Goal: Transaction & Acquisition: Purchase product/service

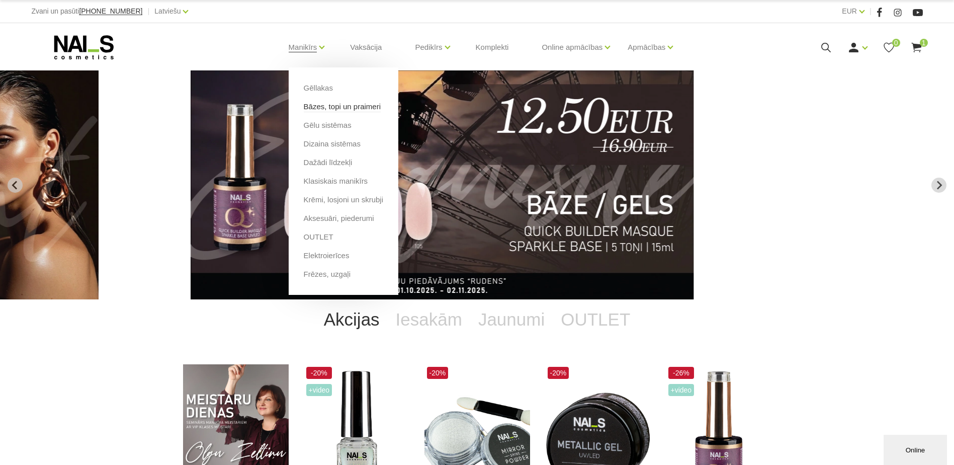
click at [326, 108] on link "Bāzes, topi un praimeri" at bounding box center [342, 106] width 77 height 11
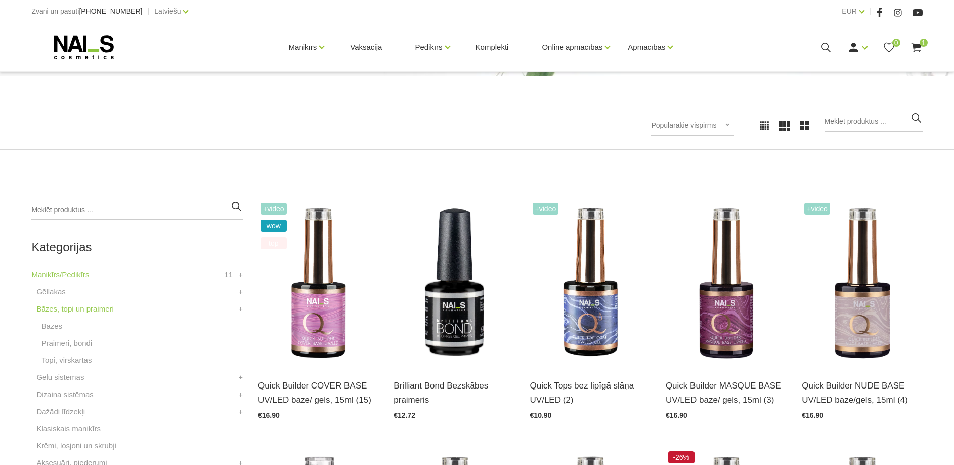
scroll to position [151, 0]
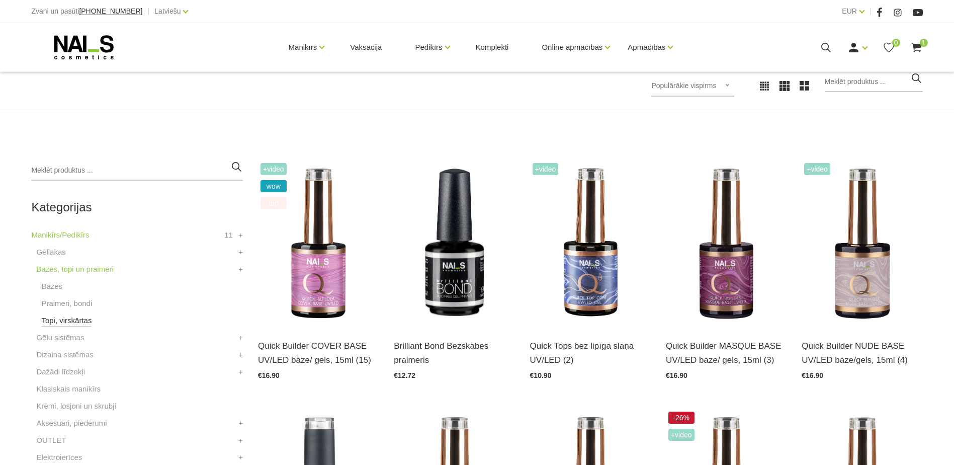
click at [54, 321] on link "Topi, virskārtas" at bounding box center [66, 320] width 50 height 12
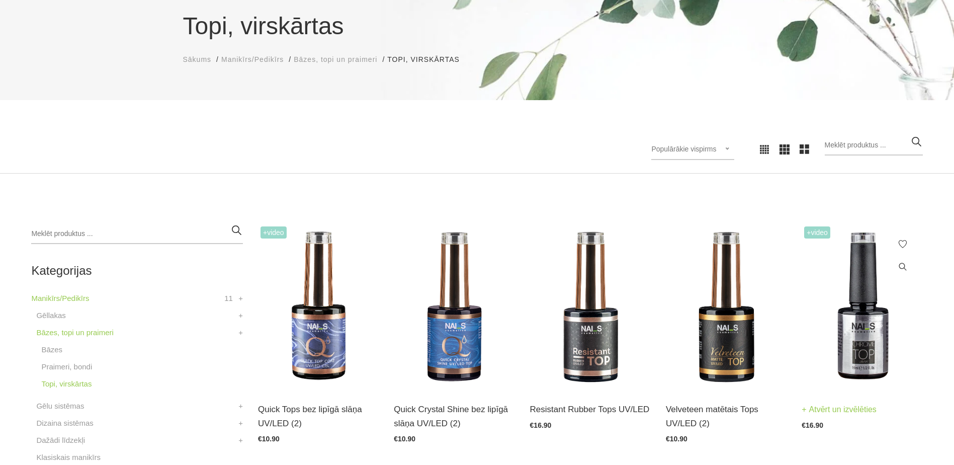
scroll to position [201, 0]
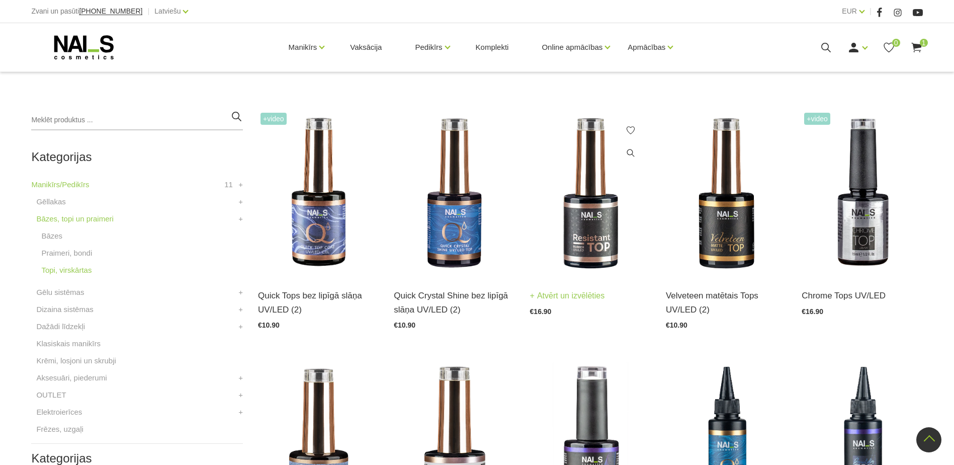
click at [588, 295] on link "Atvērt un izvēlēties" at bounding box center [567, 296] width 75 height 14
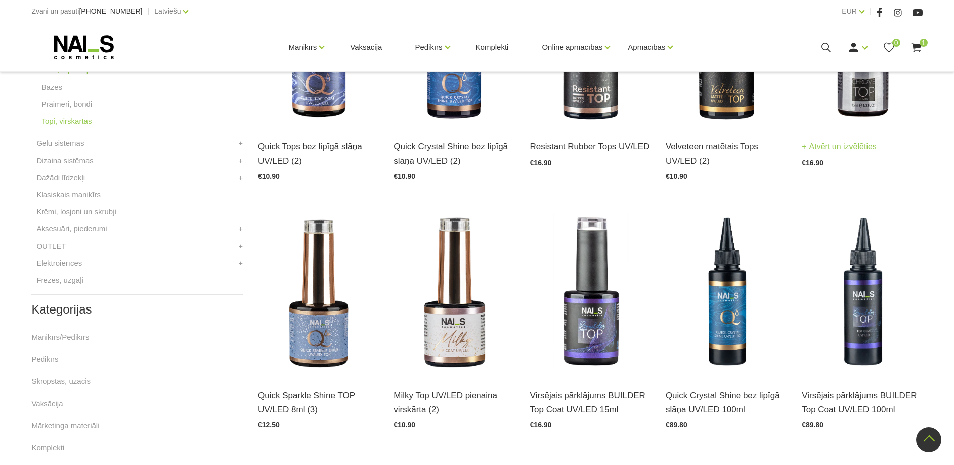
scroll to position [352, 0]
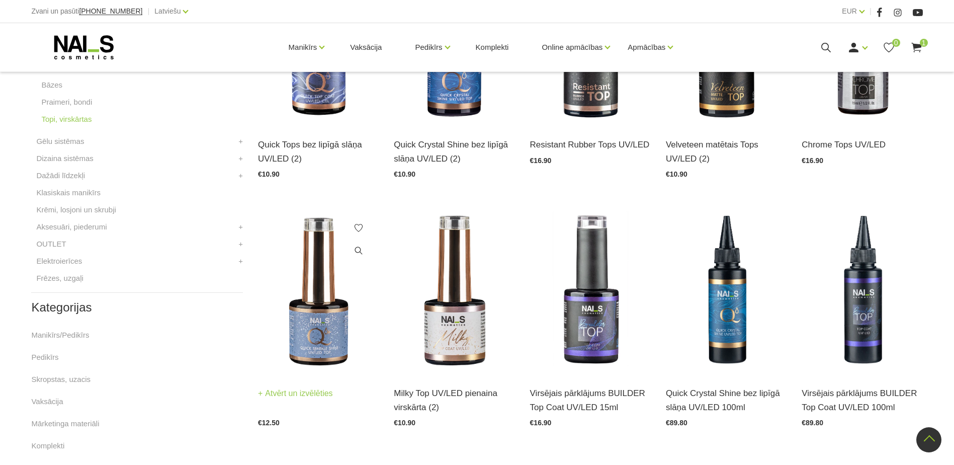
click at [311, 329] on img at bounding box center [318, 291] width 121 height 166
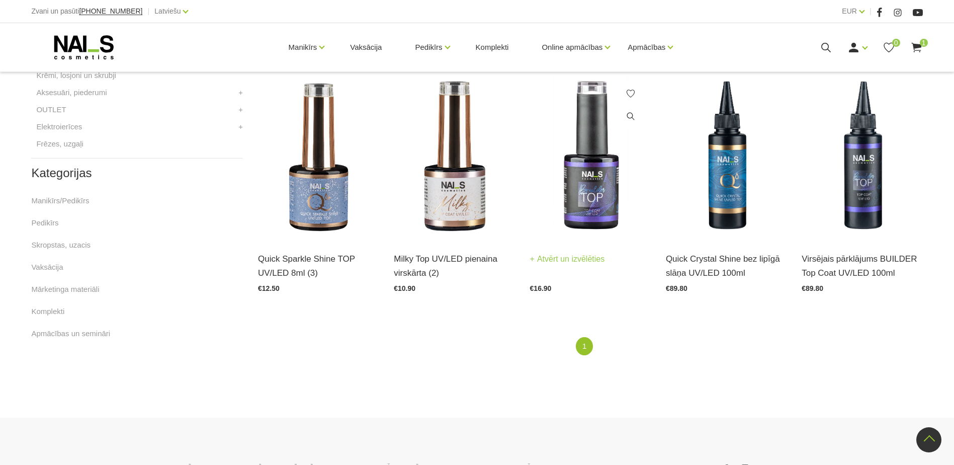
scroll to position [503, 0]
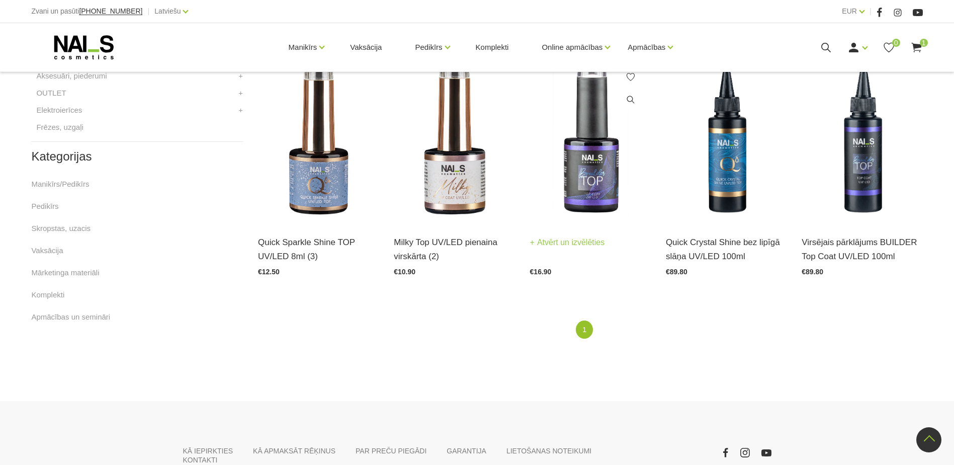
click at [601, 173] on img at bounding box center [590, 140] width 121 height 166
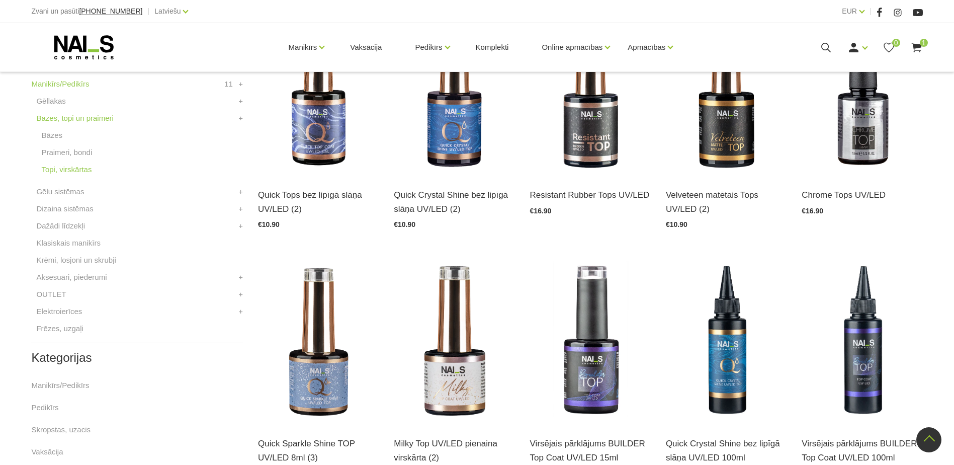
scroll to position [201, 0]
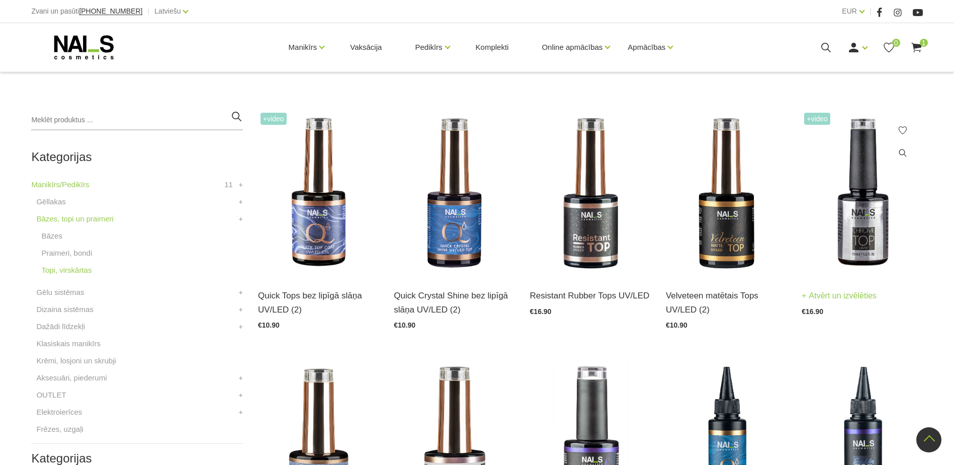
click at [879, 246] on img at bounding box center [861, 193] width 121 height 166
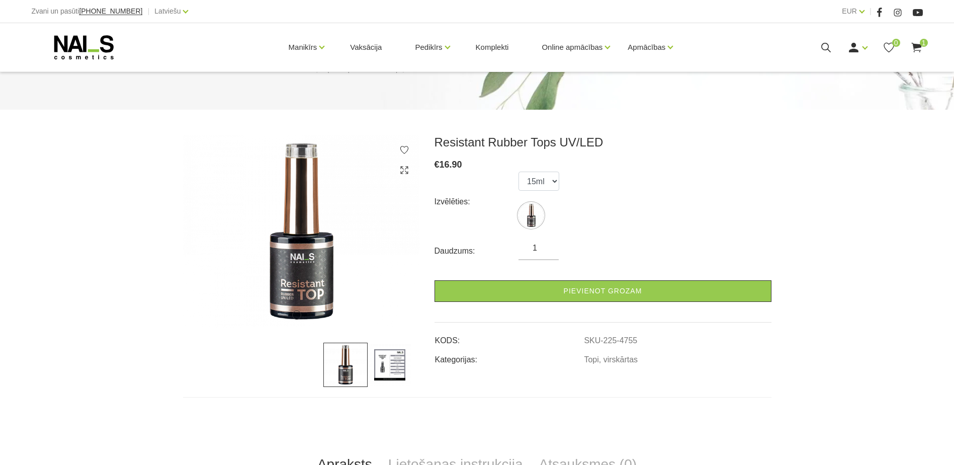
scroll to position [251, 0]
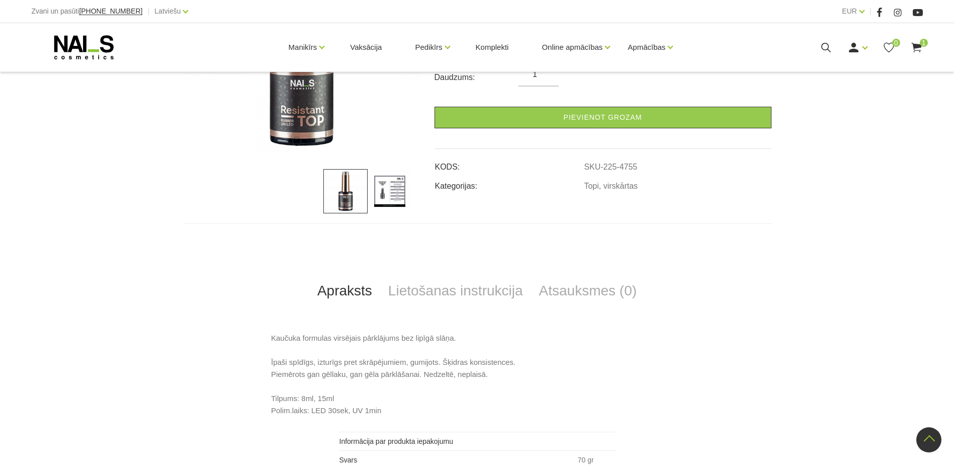
click at [393, 190] on img at bounding box center [390, 191] width 44 height 44
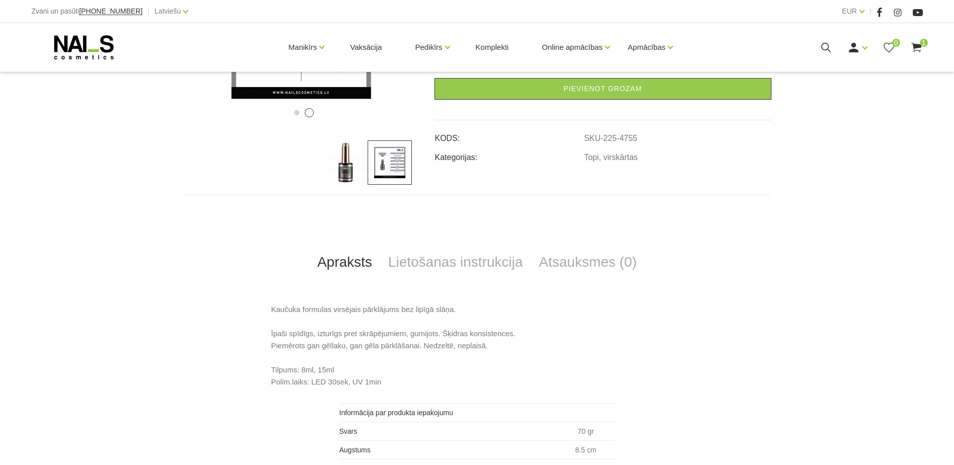
scroll to position [302, 0]
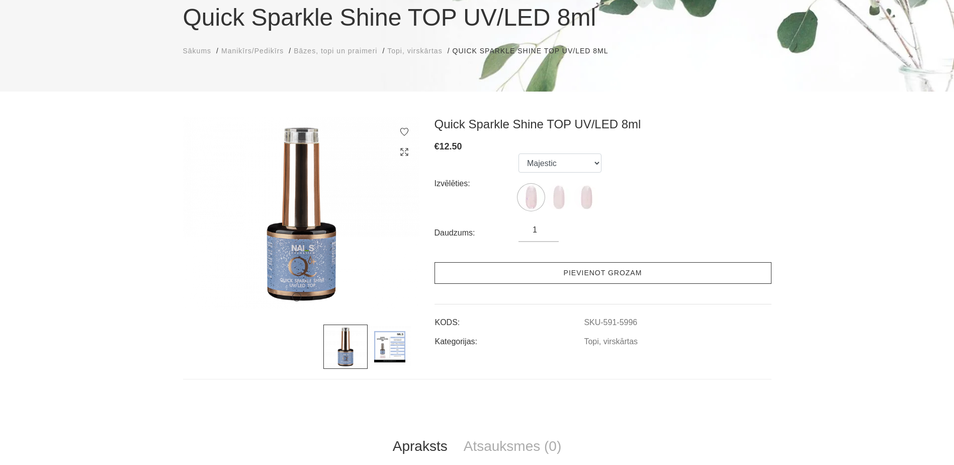
scroll to position [101, 0]
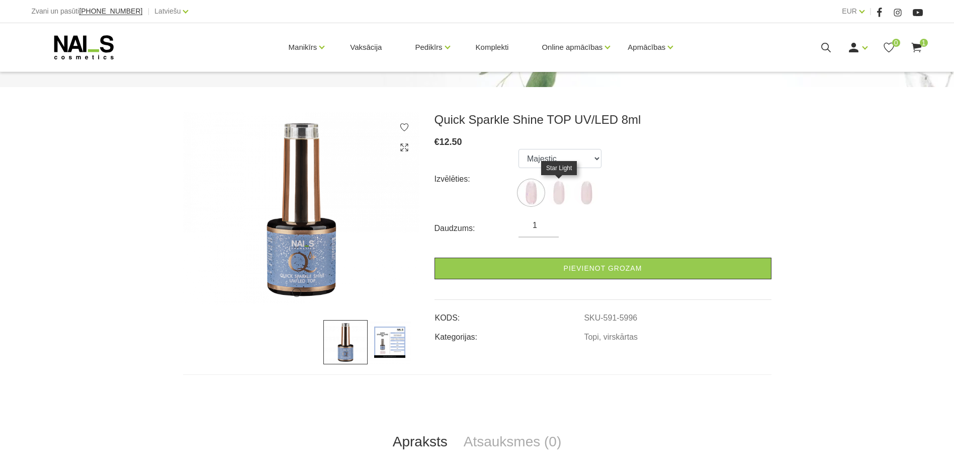
click at [556, 192] on img at bounding box center [558, 192] width 25 height 25
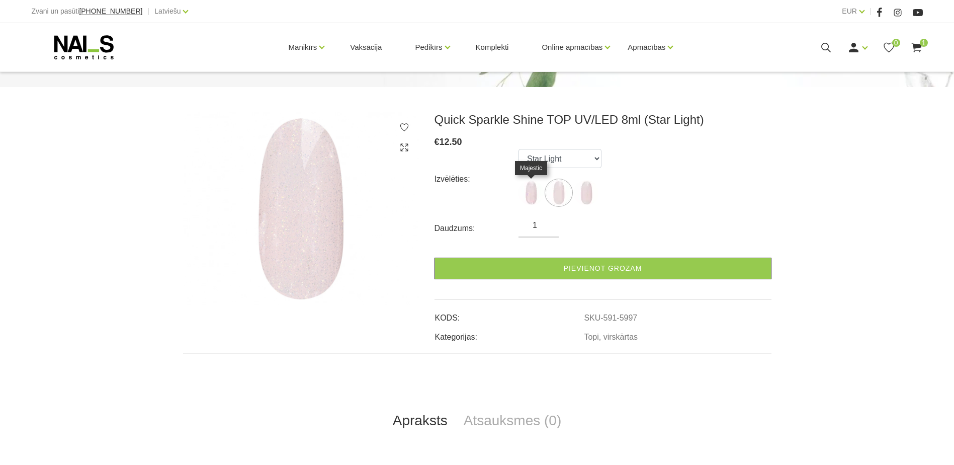
click at [535, 190] on img at bounding box center [530, 192] width 25 height 25
click at [582, 193] on img at bounding box center [586, 192] width 25 height 25
select select "5998"
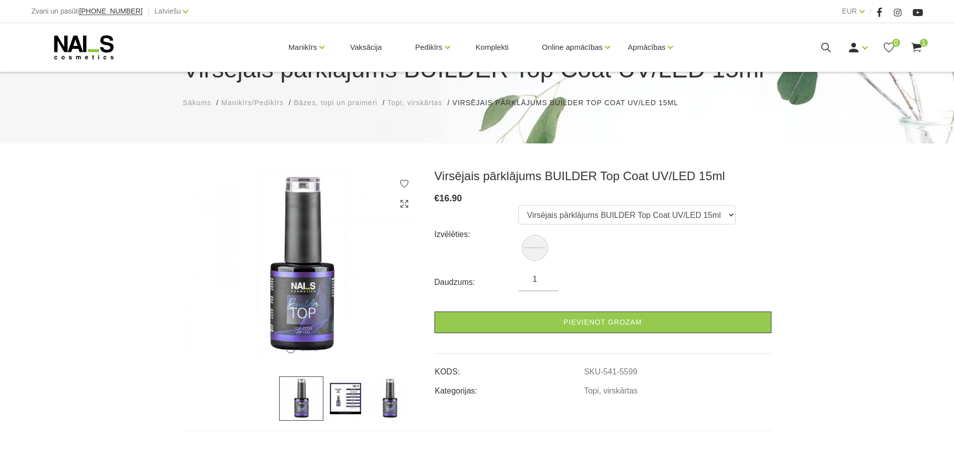
scroll to position [101, 0]
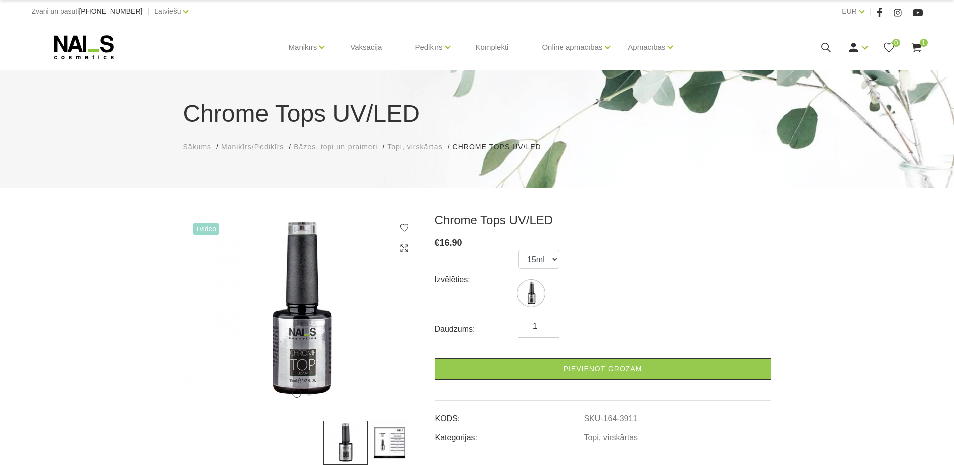
click at [401, 318] on icon at bounding box center [390, 319] width 30 height 30
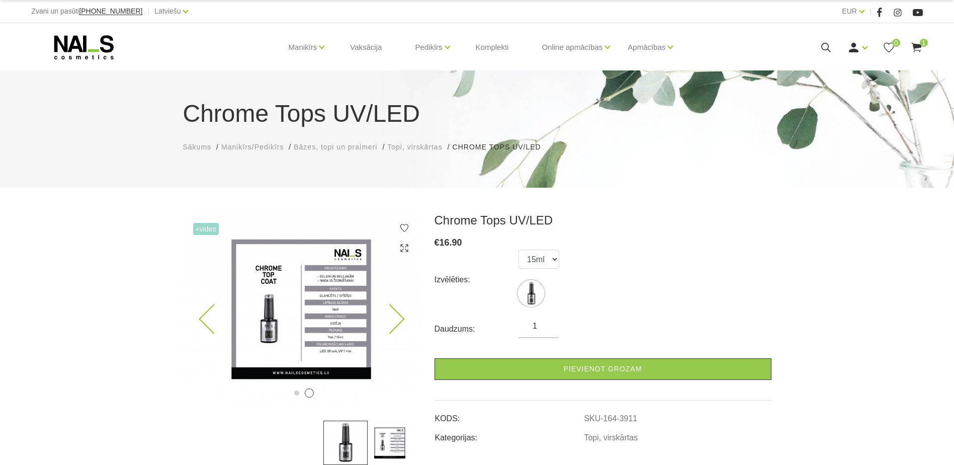
click at [401, 318] on icon at bounding box center [390, 319] width 30 height 30
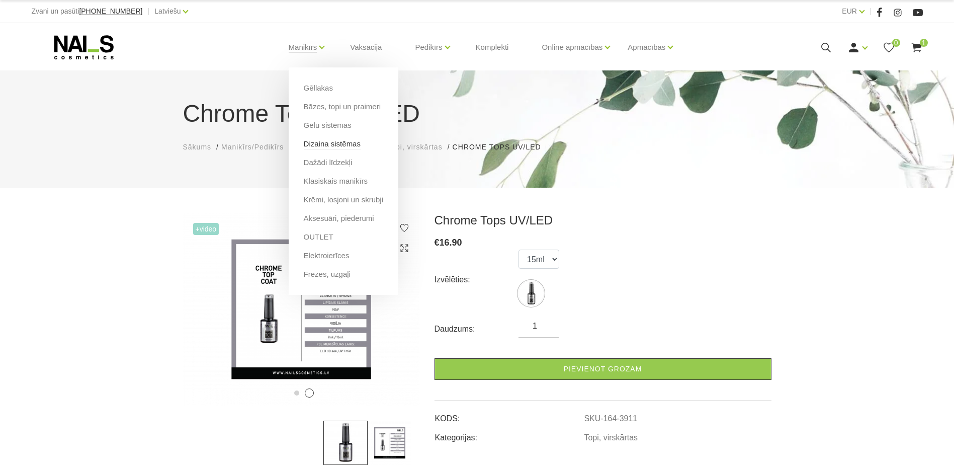
click at [331, 144] on link "Dizaina sistēmas" at bounding box center [332, 143] width 57 height 11
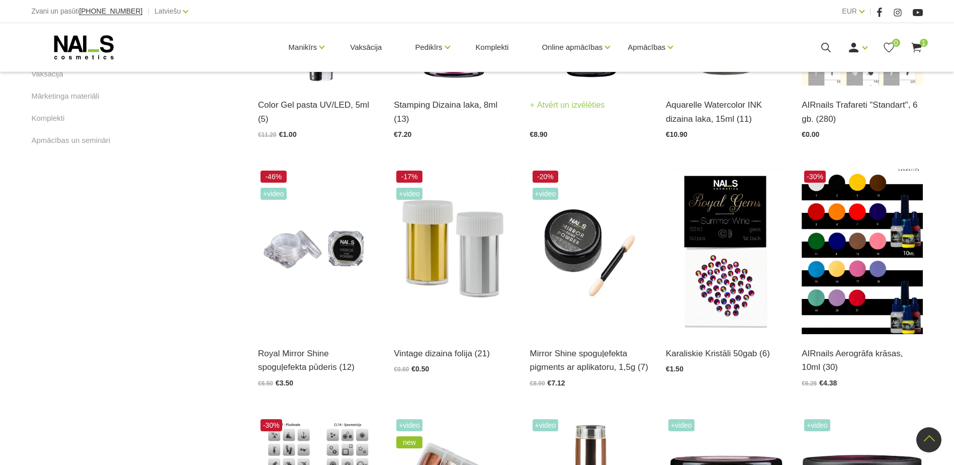
scroll to position [654, 0]
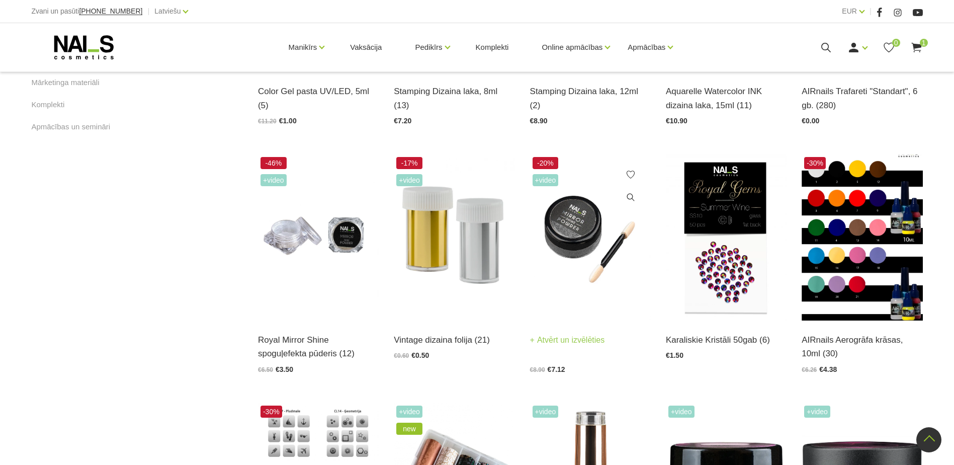
click at [594, 232] on img at bounding box center [590, 237] width 121 height 166
click at [312, 237] on img at bounding box center [318, 237] width 121 height 166
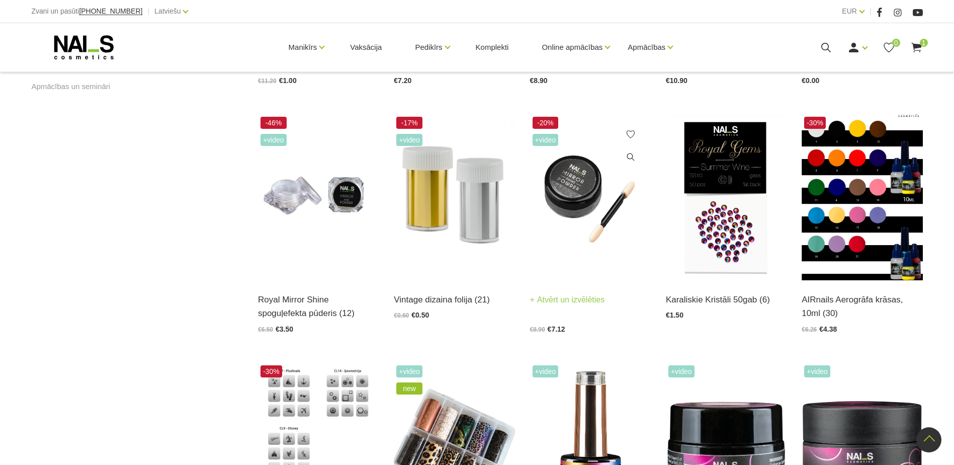
scroll to position [855, 0]
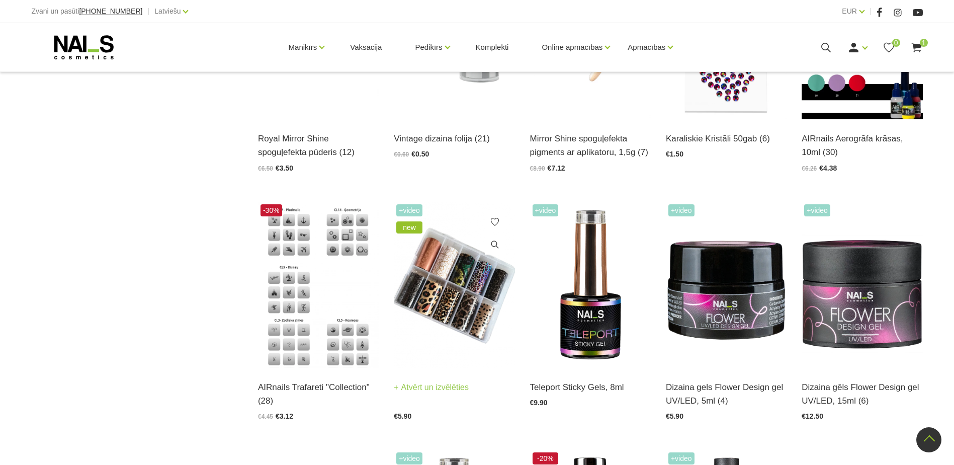
click at [482, 297] on img at bounding box center [454, 285] width 121 height 166
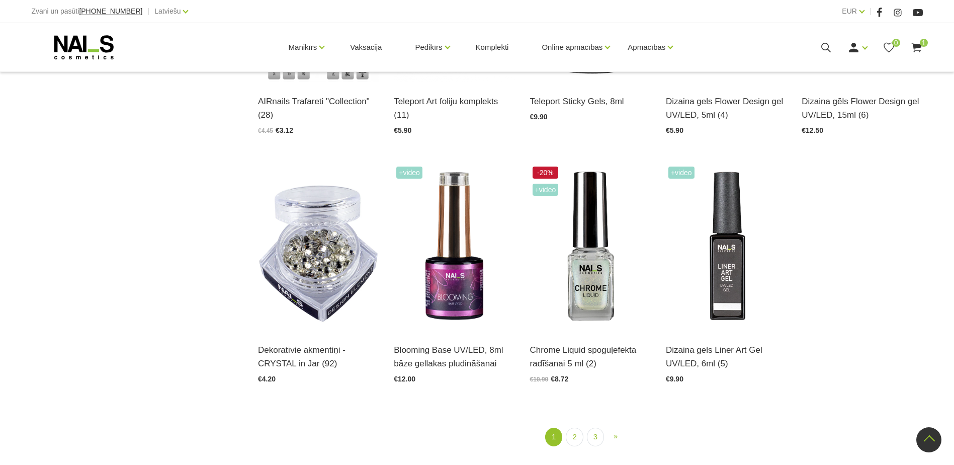
scroll to position [1156, 0]
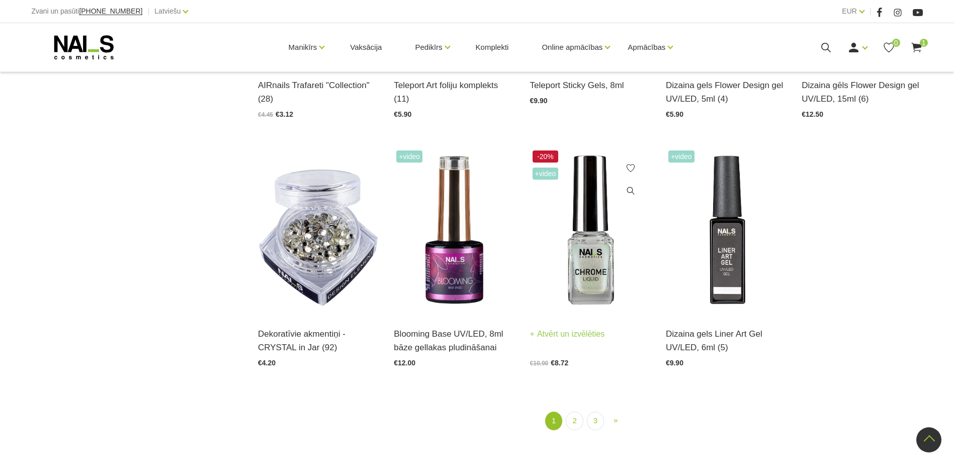
click at [592, 258] on img at bounding box center [590, 231] width 121 height 166
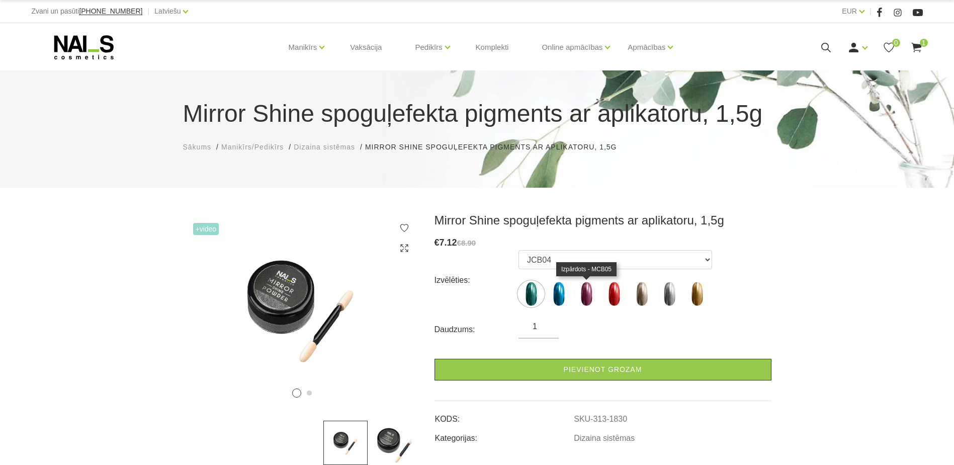
click at [588, 295] on img at bounding box center [586, 293] width 25 height 25
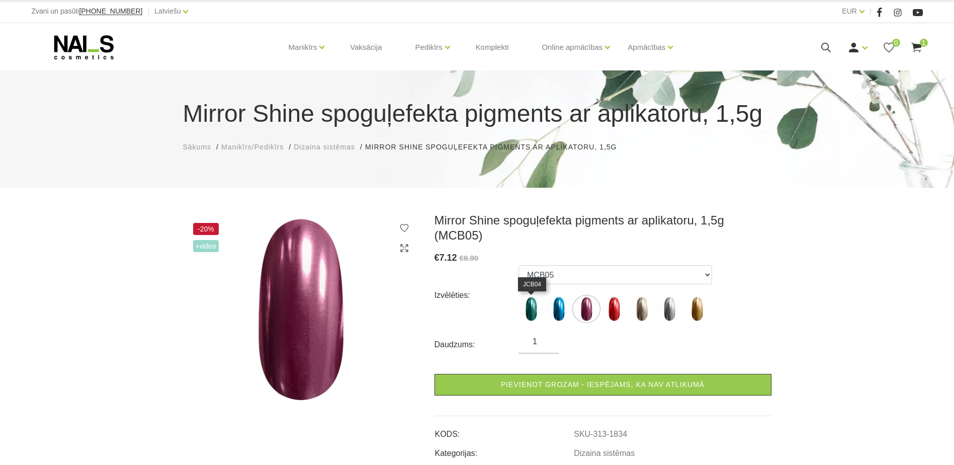
click at [534, 310] on img at bounding box center [530, 308] width 25 height 25
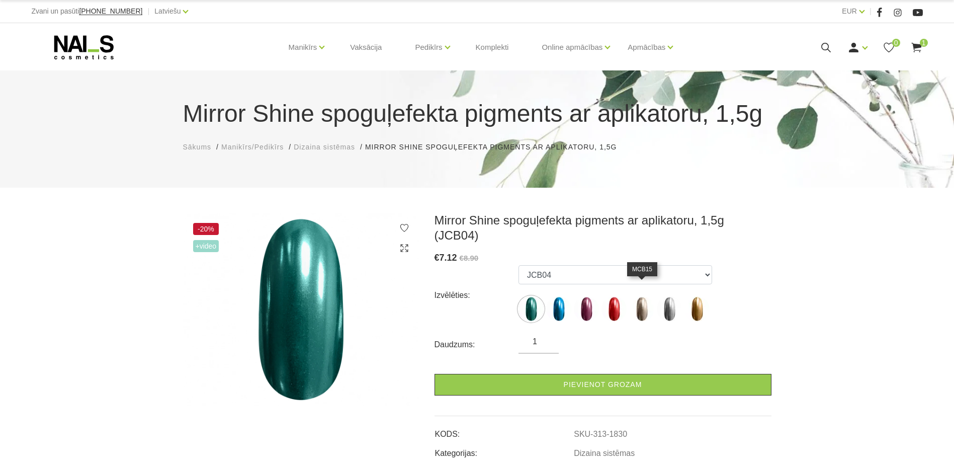
click at [642, 296] on img at bounding box center [641, 308] width 25 height 25
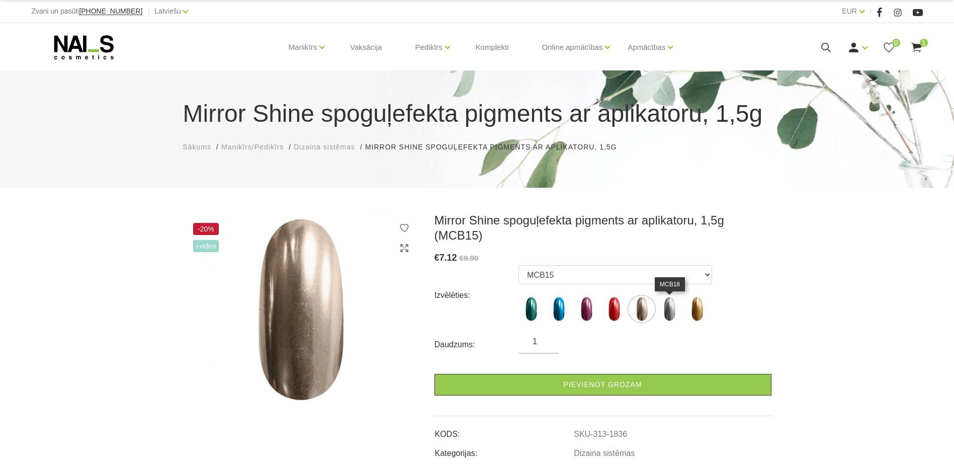
click at [670, 305] on img at bounding box center [669, 308] width 25 height 25
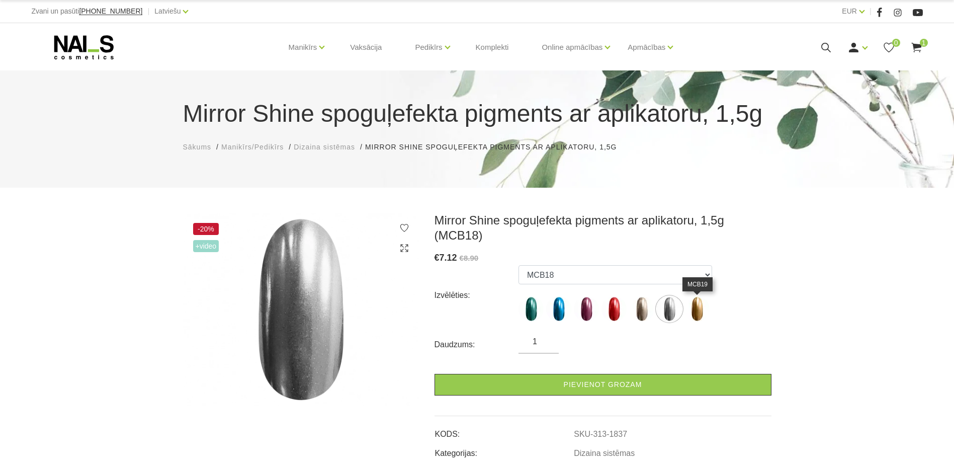
click at [698, 305] on img at bounding box center [696, 308] width 25 height 25
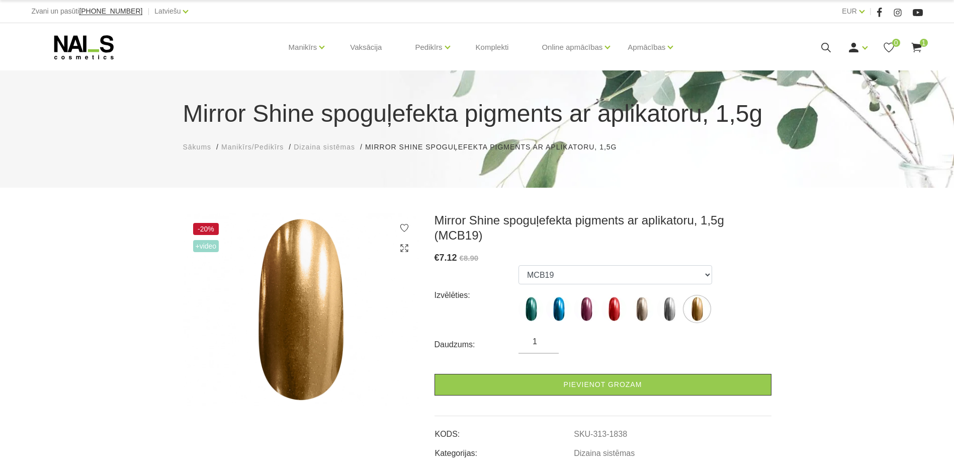
click at [916, 45] on use at bounding box center [916, 48] width 10 height 10
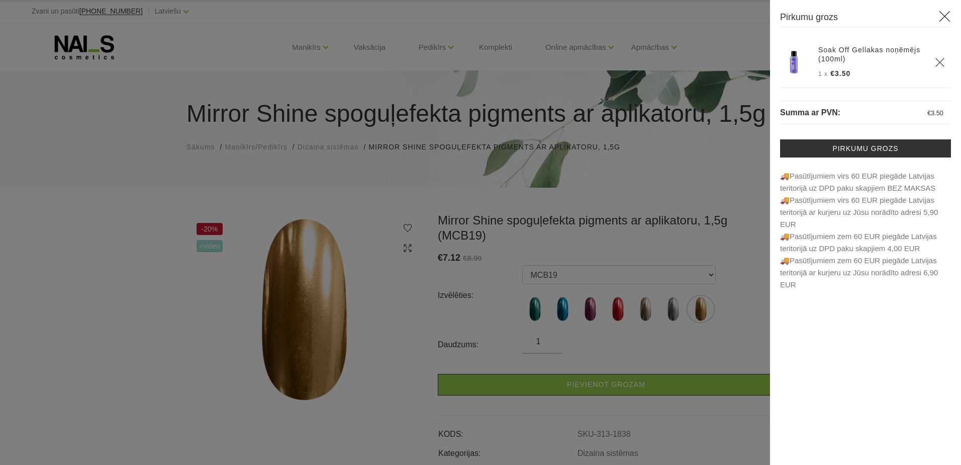
click at [419, 79] on div at bounding box center [480, 232] width 961 height 465
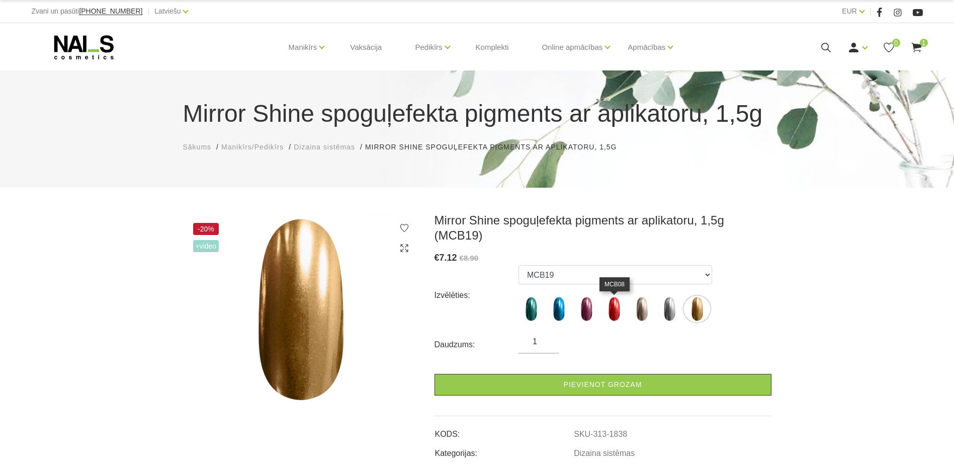
click at [616, 307] on img at bounding box center [613, 308] width 25 height 25
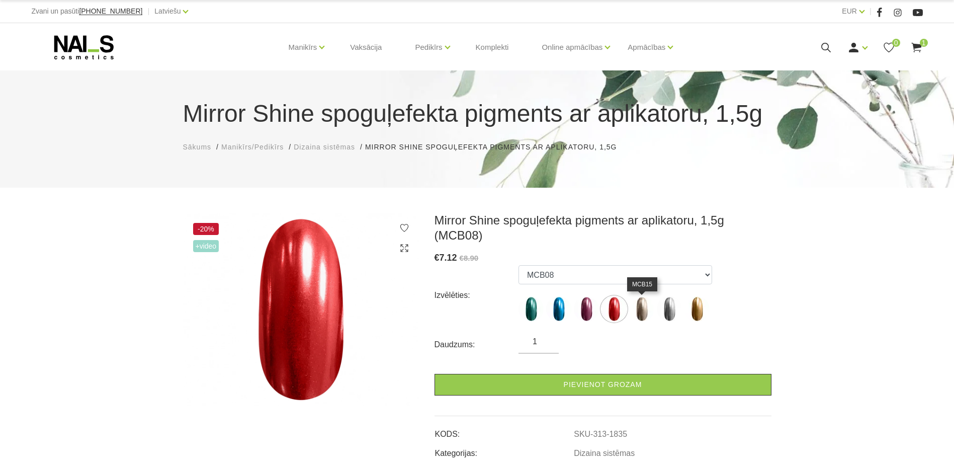
click at [641, 311] on img at bounding box center [641, 308] width 25 height 25
select select "1836"
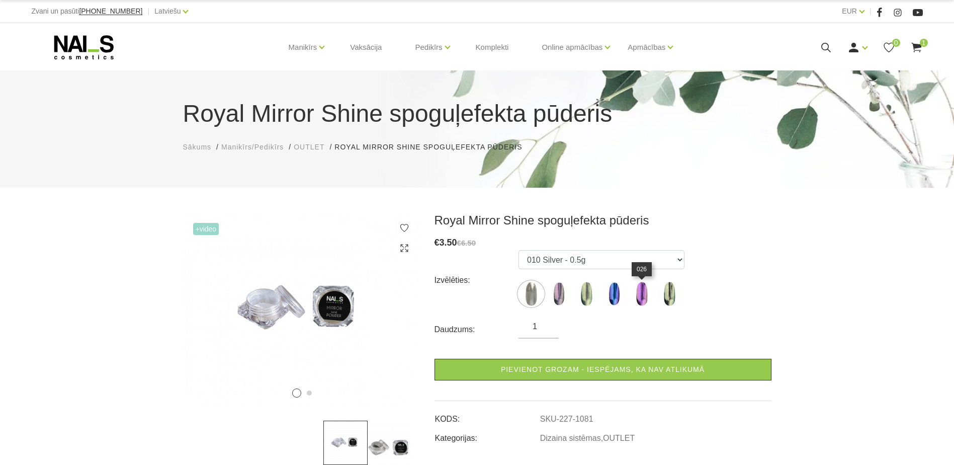
click at [647, 292] on img at bounding box center [641, 293] width 25 height 25
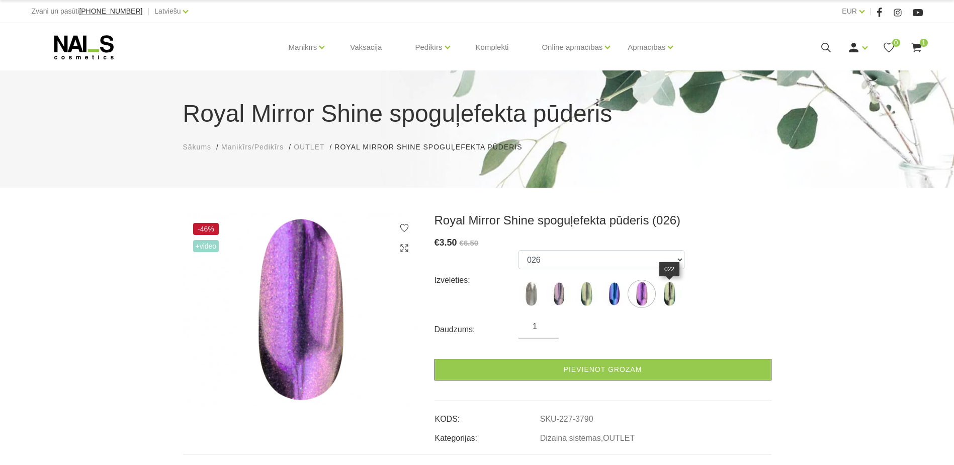
click at [664, 293] on img at bounding box center [669, 293] width 25 height 25
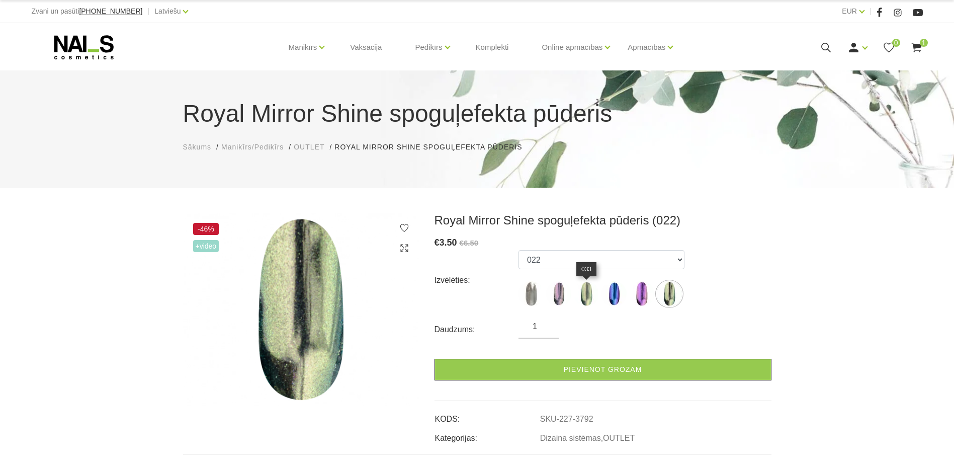
click at [587, 293] on img at bounding box center [586, 293] width 25 height 25
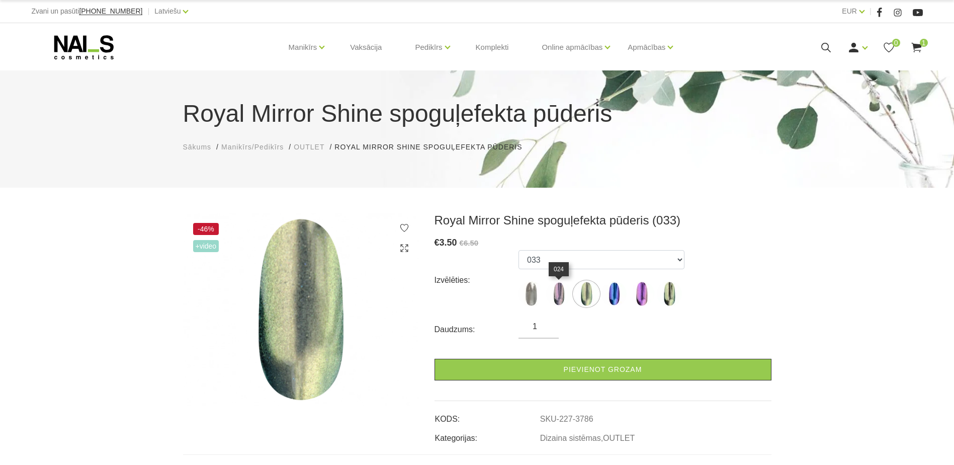
click at [564, 295] on img at bounding box center [558, 293] width 25 height 25
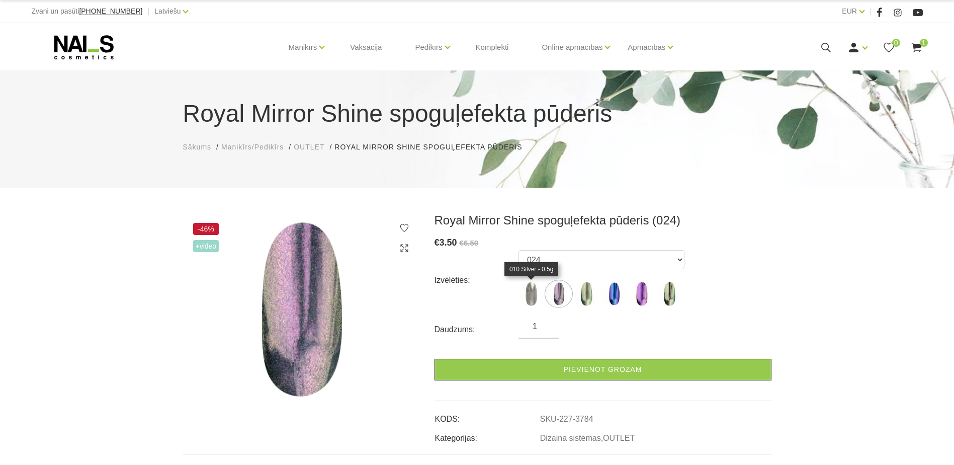
click at [523, 293] on img at bounding box center [530, 293] width 25 height 25
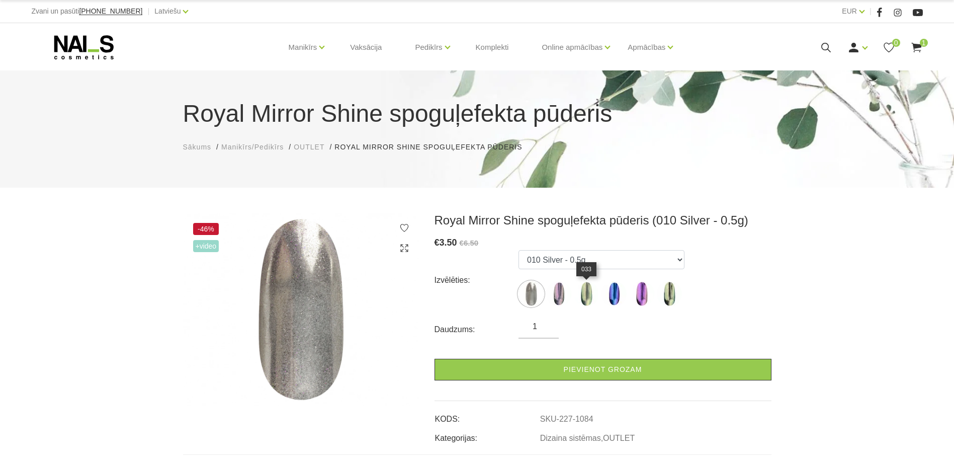
click at [584, 295] on img at bounding box center [586, 293] width 25 height 25
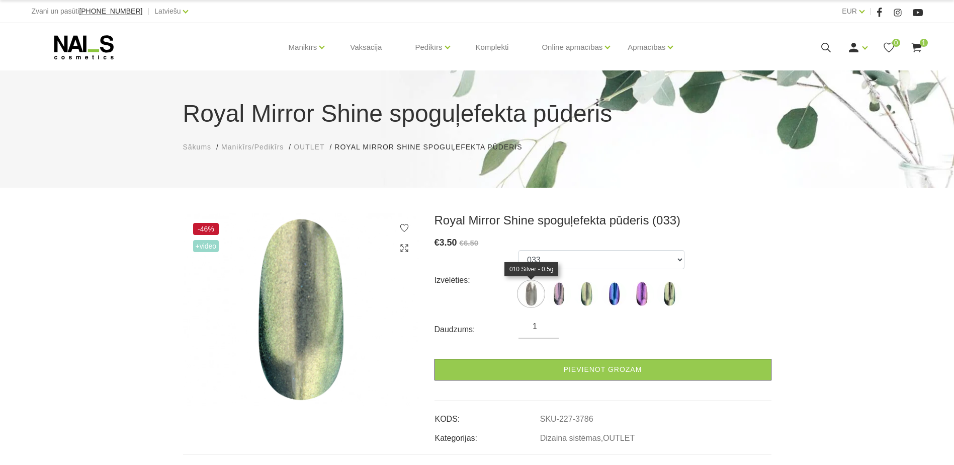
click at [529, 295] on img at bounding box center [530, 293] width 25 height 25
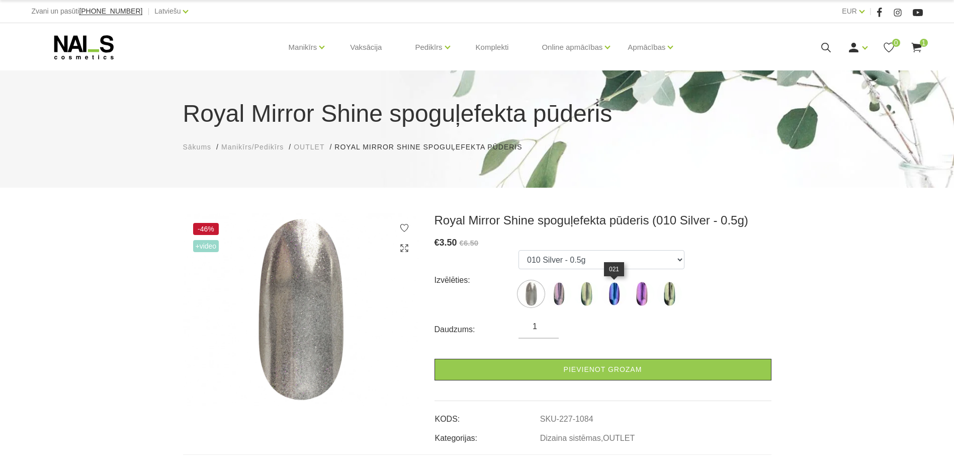
click at [612, 294] on img at bounding box center [613, 293] width 25 height 25
select select "3788"
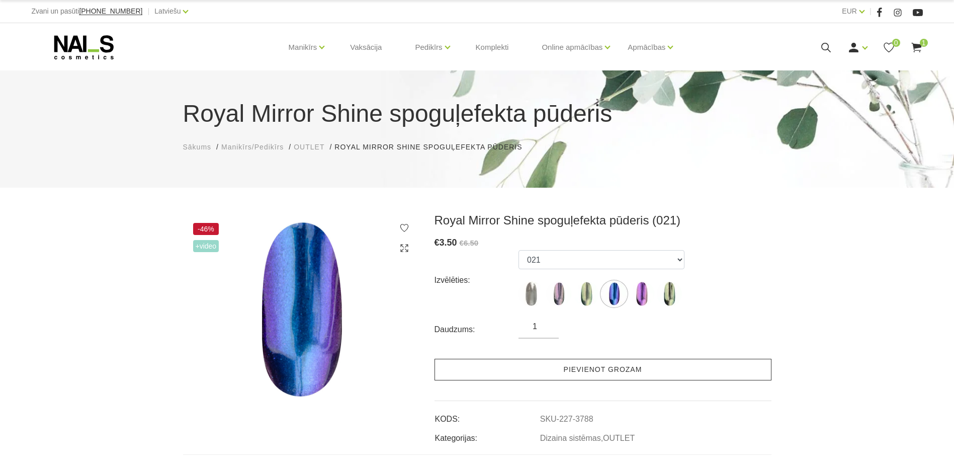
click at [641, 370] on link "Pievienot grozam" at bounding box center [602, 369] width 337 height 22
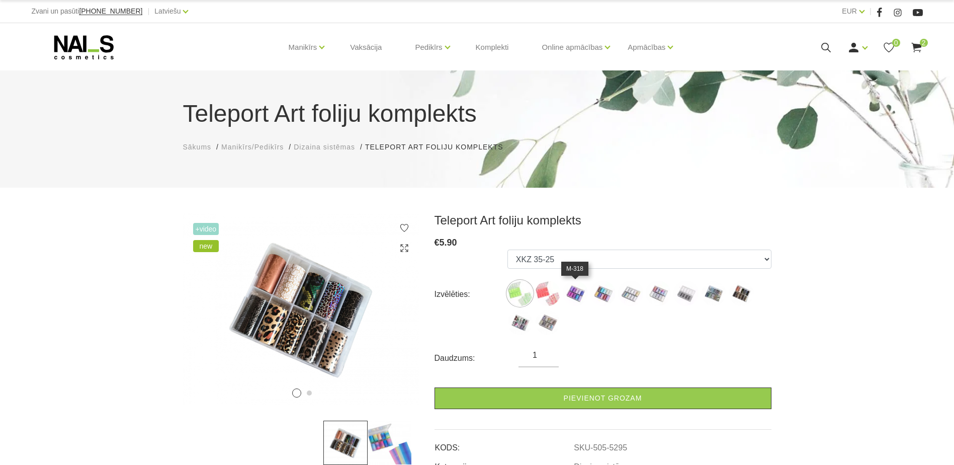
click at [582, 290] on img at bounding box center [575, 293] width 25 height 25
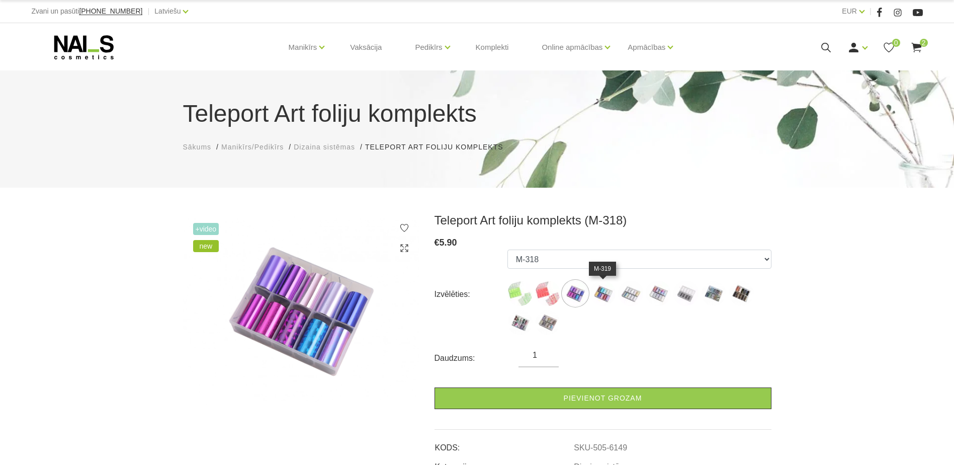
click at [591, 292] on img at bounding box center [602, 293] width 25 height 25
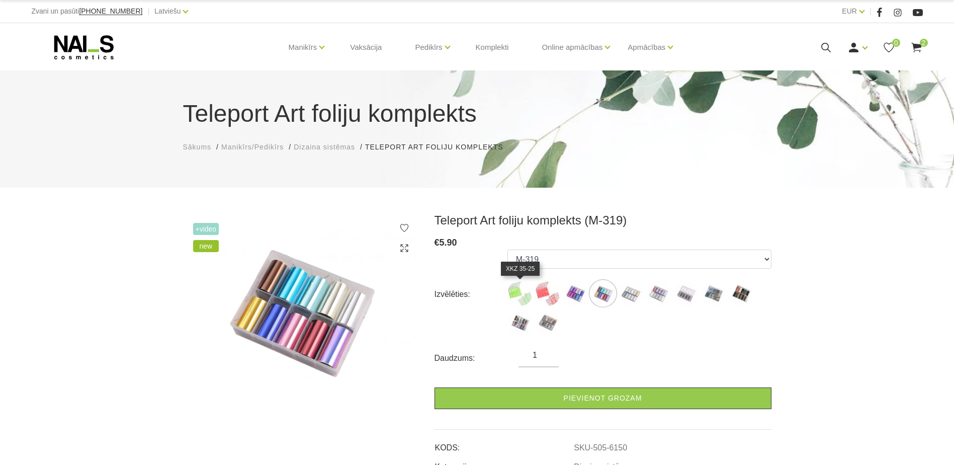
click at [524, 292] on img at bounding box center [519, 293] width 25 height 25
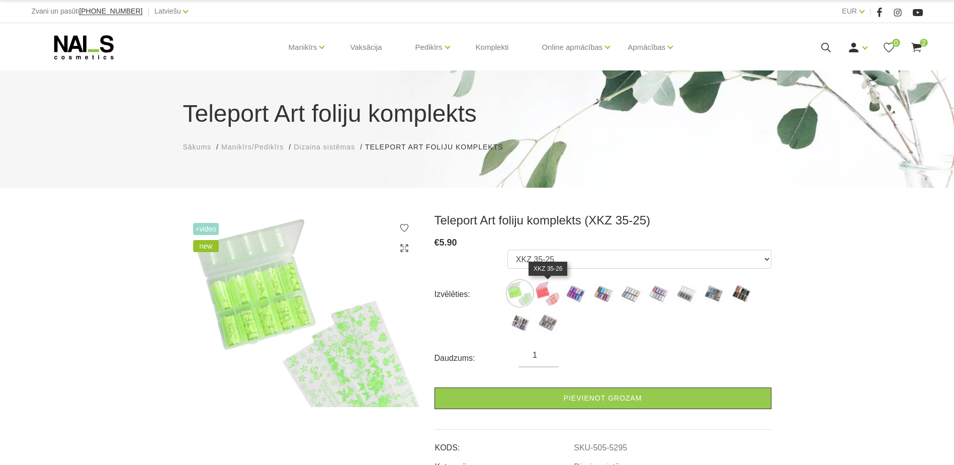
click at [544, 294] on img at bounding box center [547, 293] width 25 height 25
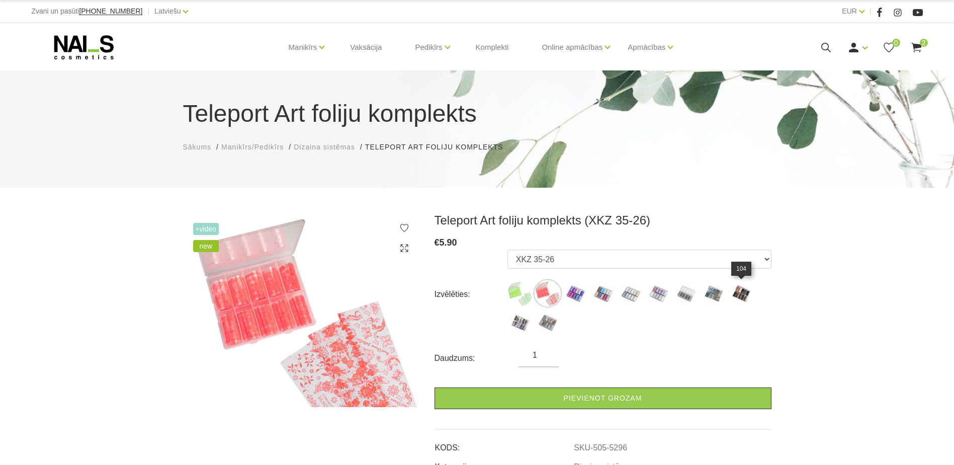
click at [746, 292] on img at bounding box center [740, 293] width 25 height 25
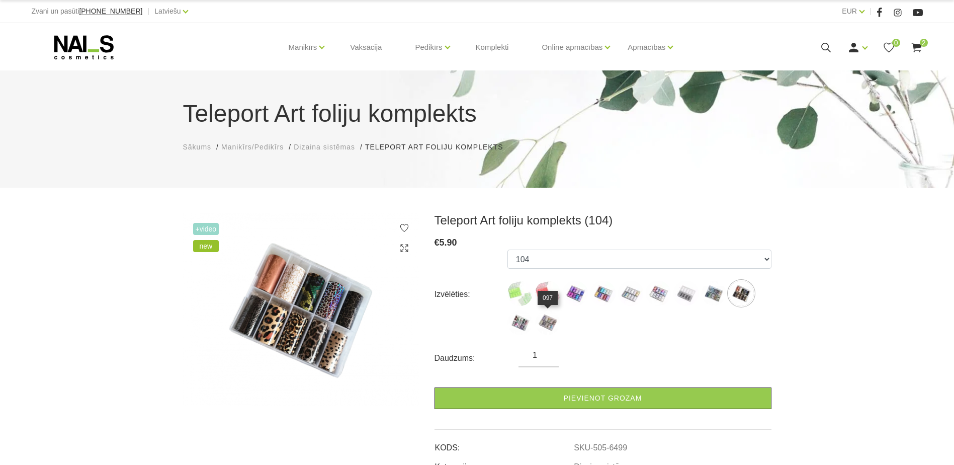
drag, startPoint x: 544, startPoint y: 320, endPoint x: 533, endPoint y: 322, distance: 11.2
click at [544, 320] on img at bounding box center [547, 322] width 25 height 25
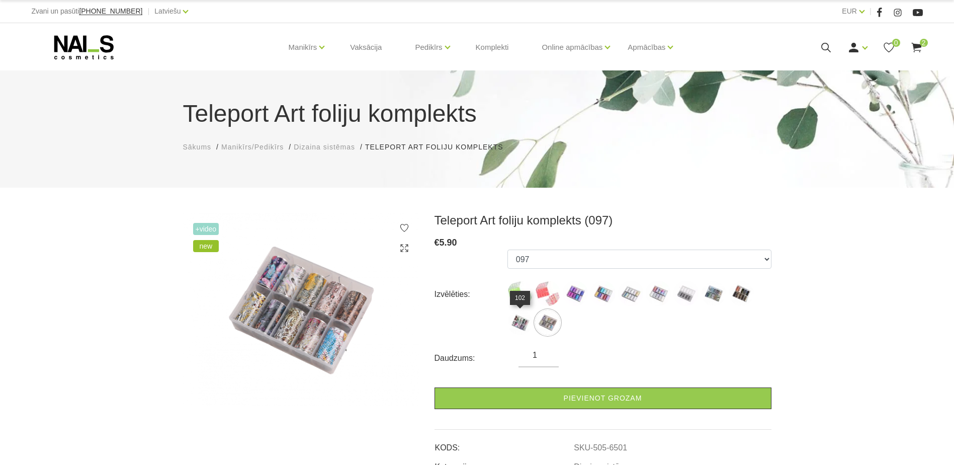
click at [519, 325] on img at bounding box center [519, 322] width 25 height 25
select select "6500"
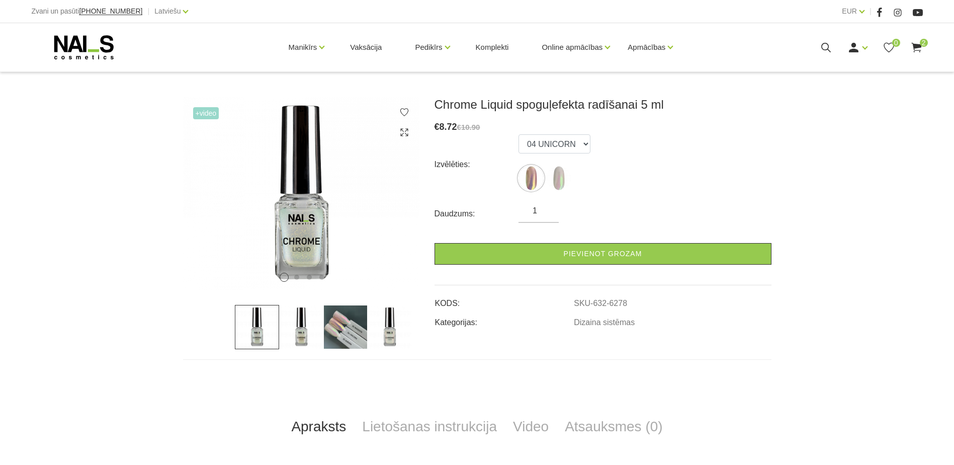
scroll to position [151, 0]
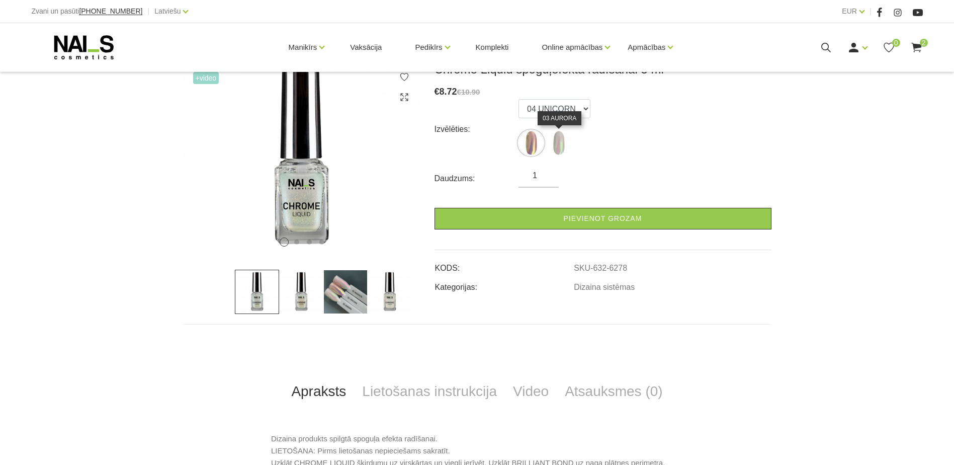
click at [562, 139] on img at bounding box center [558, 142] width 25 height 25
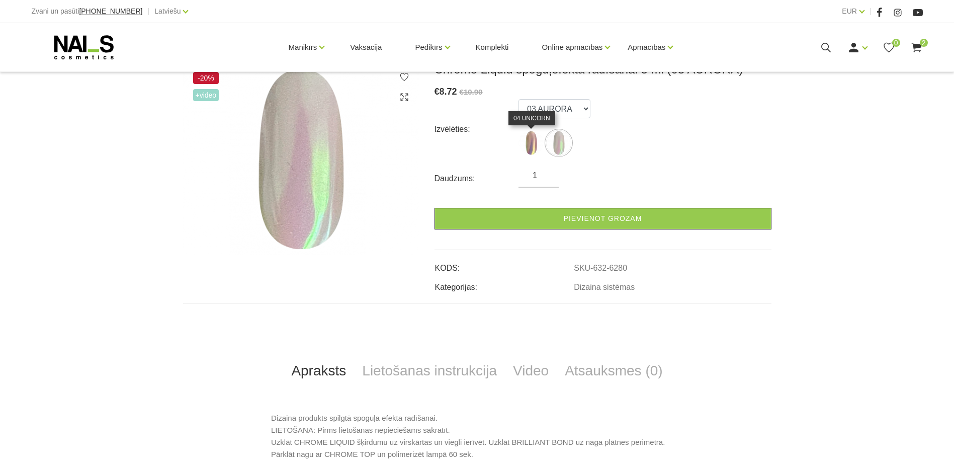
click at [529, 144] on img at bounding box center [530, 142] width 25 height 25
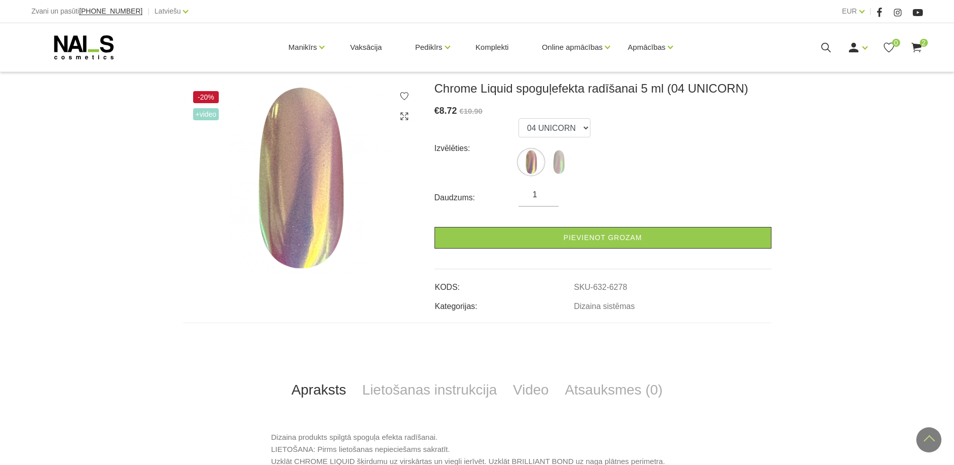
scroll to position [50, 0]
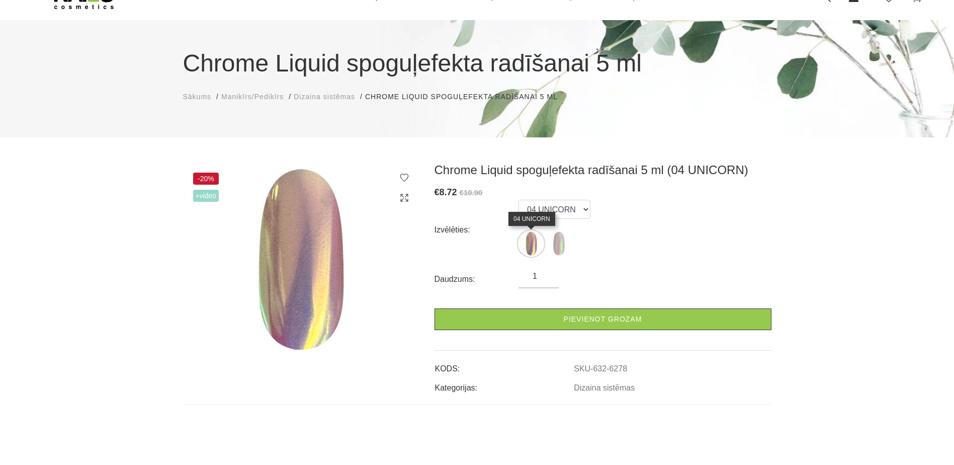
click at [534, 243] on img at bounding box center [530, 243] width 25 height 25
click at [560, 241] on img at bounding box center [558, 243] width 25 height 25
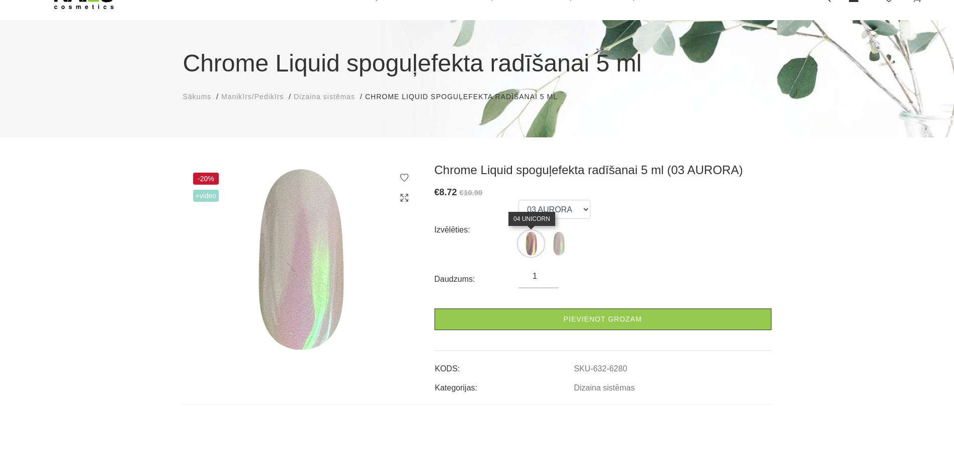
click at [528, 244] on img at bounding box center [530, 243] width 25 height 25
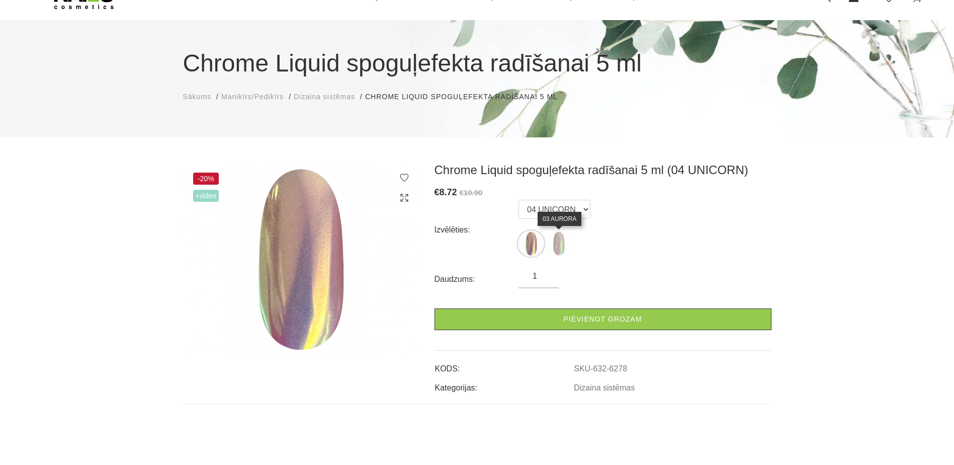
click at [554, 243] on img at bounding box center [558, 243] width 25 height 25
select select "6280"
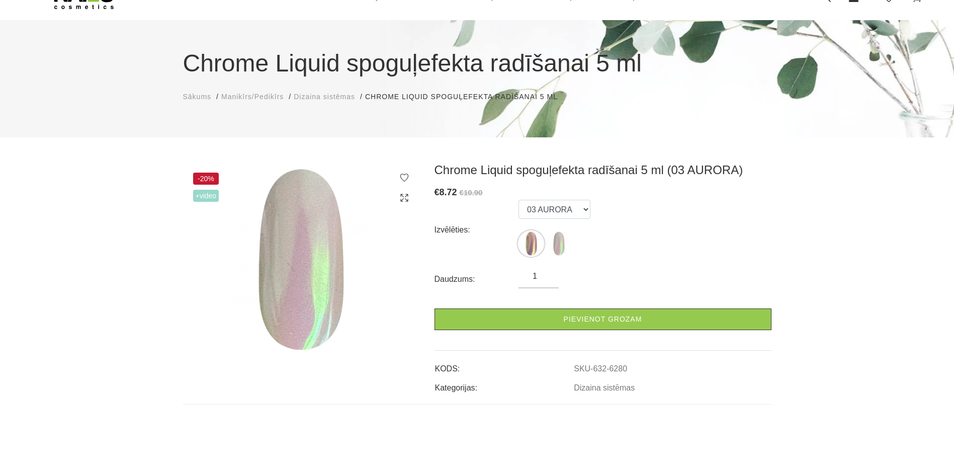
scroll to position [0, 0]
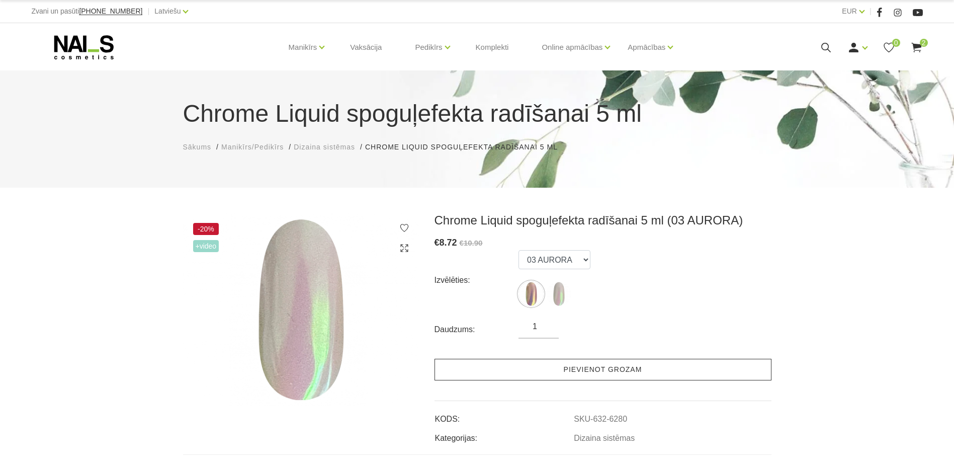
click at [608, 368] on link "Pievienot grozam" at bounding box center [602, 369] width 337 height 22
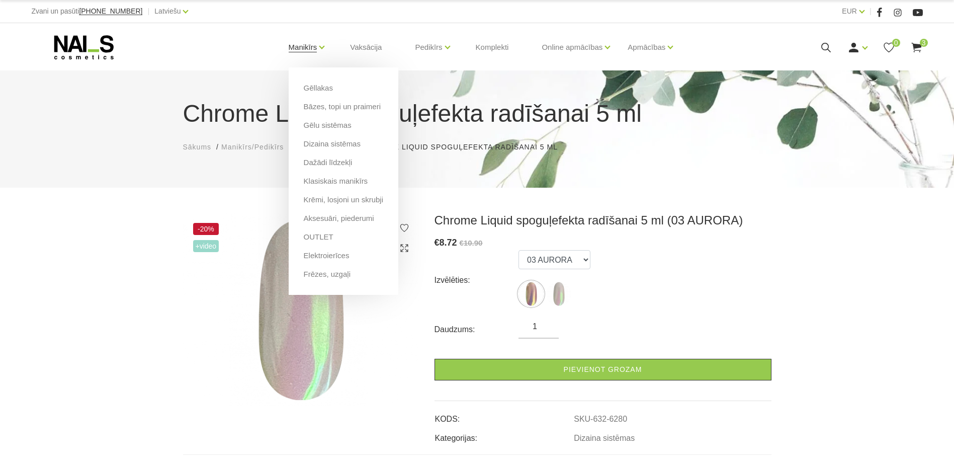
click at [307, 48] on link "Manikīrs" at bounding box center [303, 47] width 29 height 40
click at [324, 107] on link "Bāzes, topi un praimeri" at bounding box center [342, 106] width 77 height 11
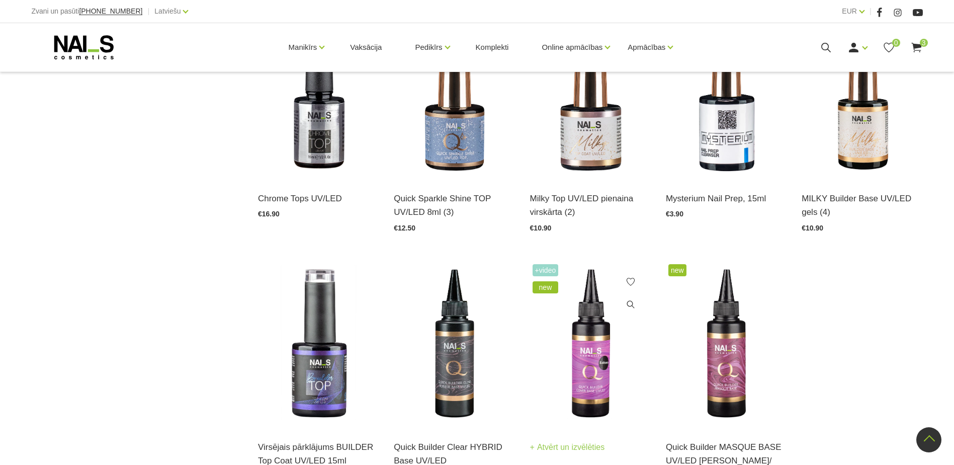
scroll to position [1056, 0]
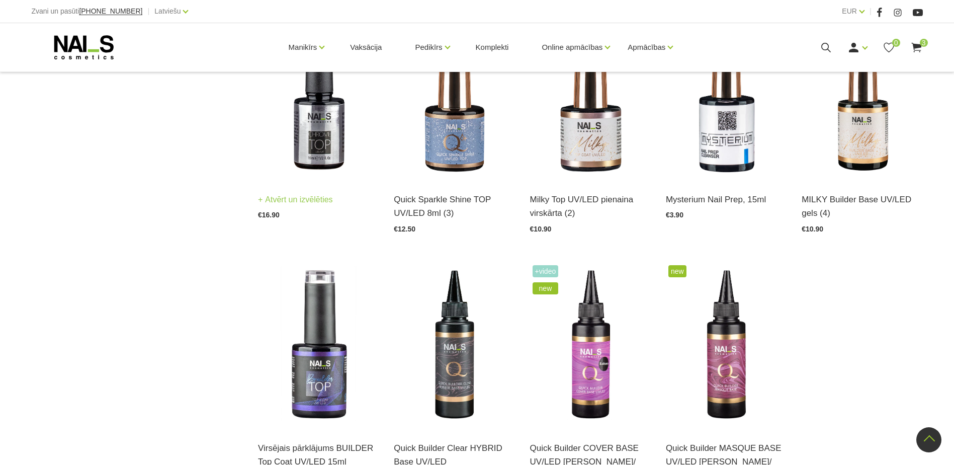
click at [327, 125] on img at bounding box center [318, 97] width 121 height 166
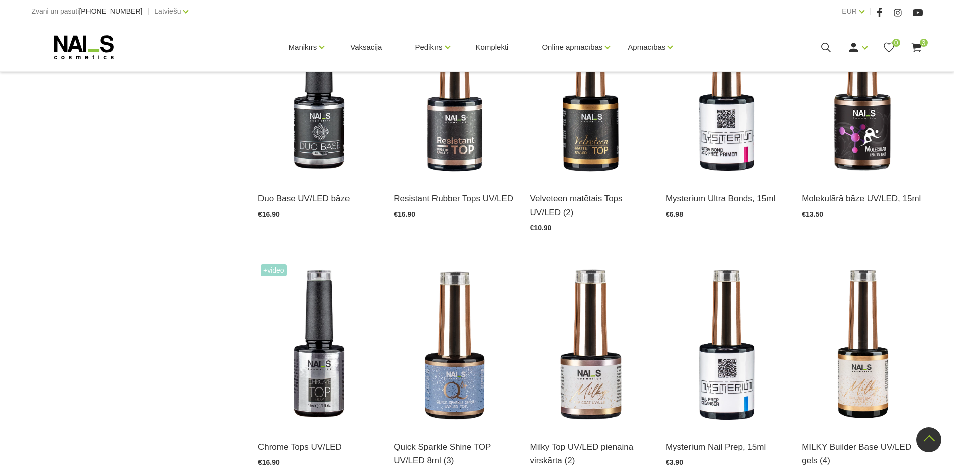
scroll to position [654, 0]
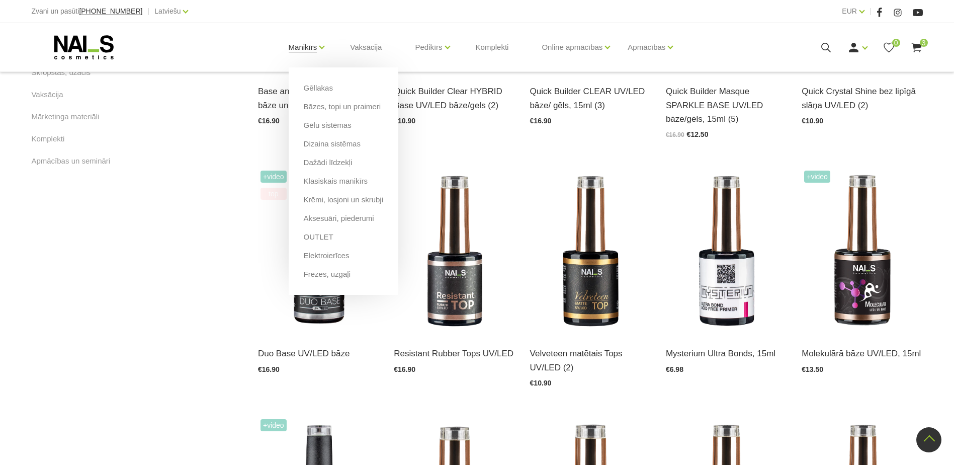
click at [301, 48] on link "Manikīrs" at bounding box center [303, 47] width 29 height 40
click at [333, 162] on link "Dažādi līdzekļi" at bounding box center [328, 162] width 49 height 11
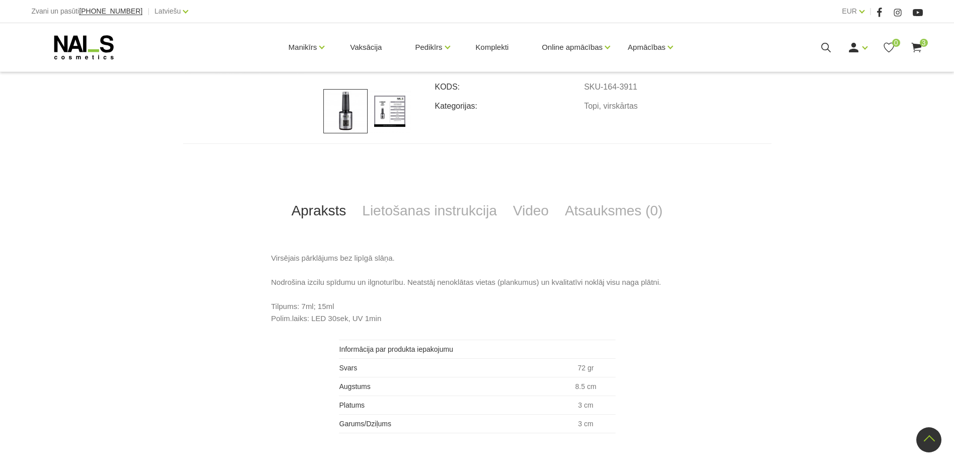
scroll to position [151, 0]
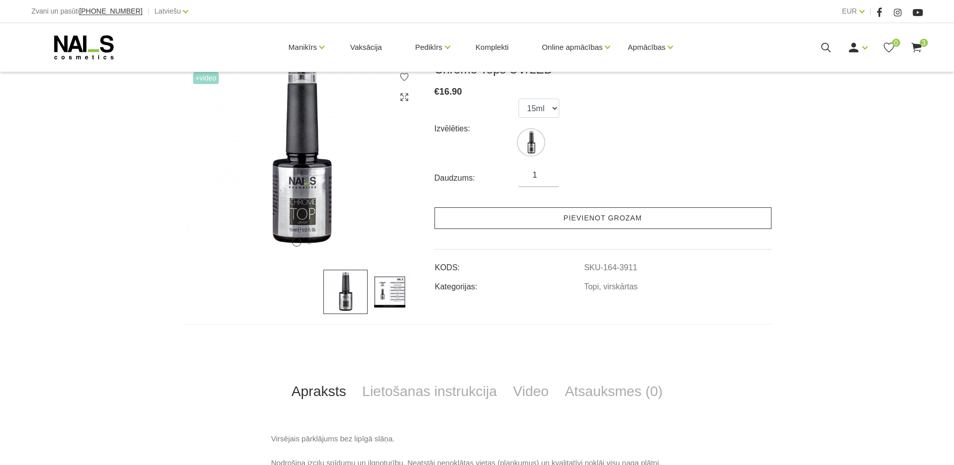
click at [545, 211] on link "Pievienot grozam" at bounding box center [602, 218] width 337 height 22
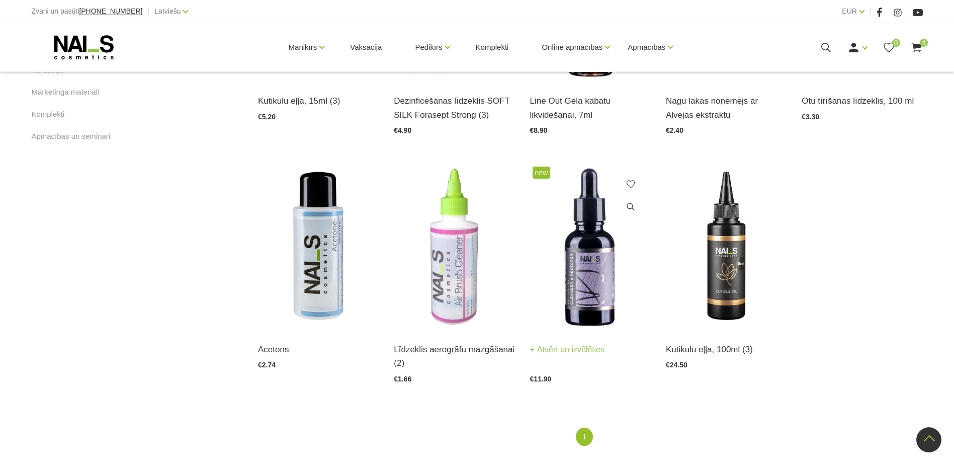
scroll to position [654, 0]
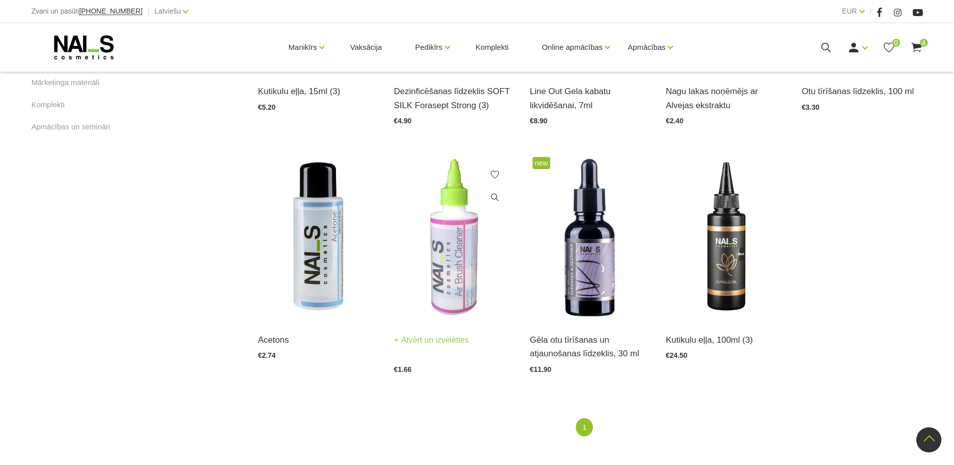
click at [468, 266] on img at bounding box center [454, 237] width 121 height 166
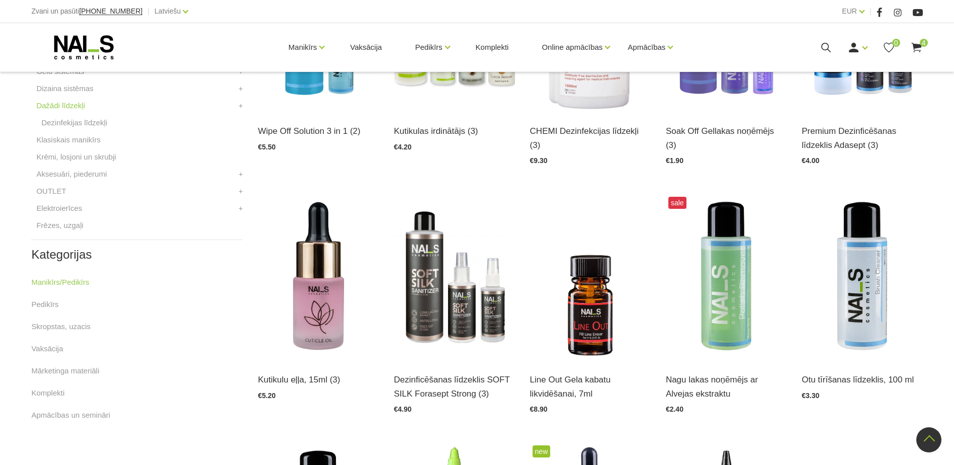
scroll to position [352, 0]
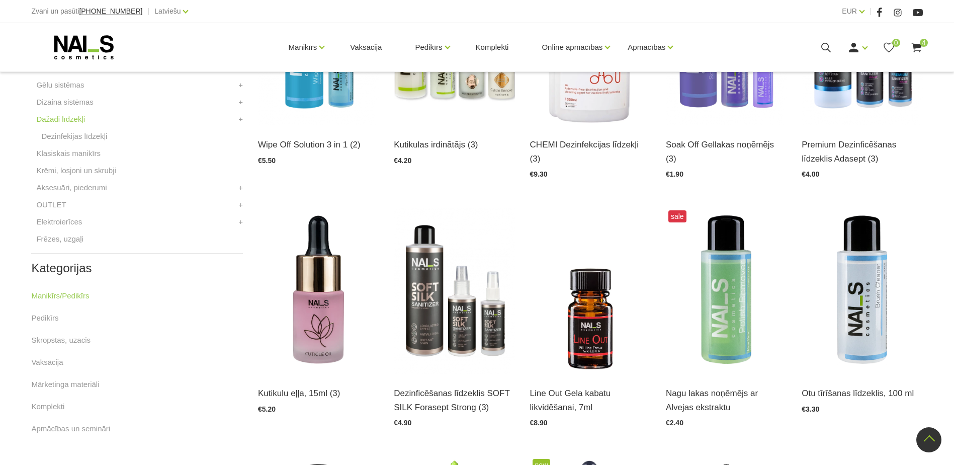
click at [205, 284] on div "Kategorijas Manikīrs/Pedikīrs Pedikīrs Skropstas, uzacis Vaksācija Mārketinga m…" at bounding box center [137, 347] width 212 height 173
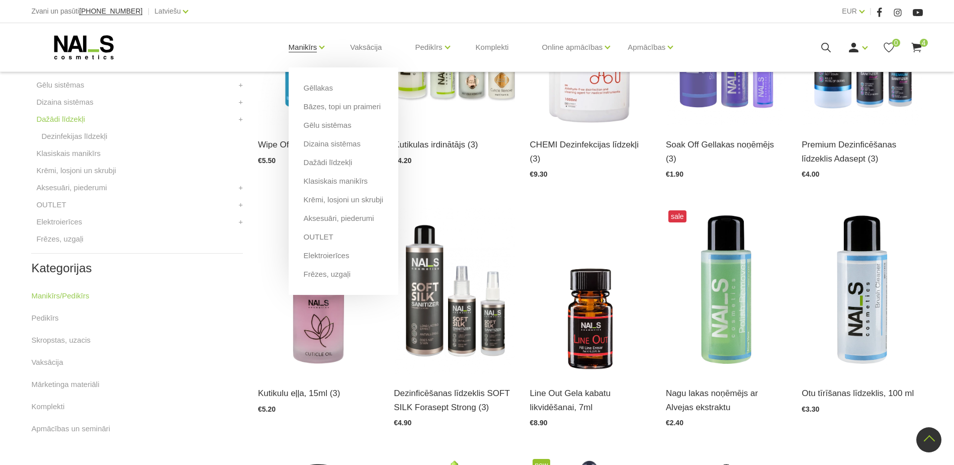
click at [290, 47] on link "Manikīrs" at bounding box center [303, 47] width 29 height 40
click at [339, 219] on link "Aksesuāri, piederumi" at bounding box center [339, 218] width 70 height 11
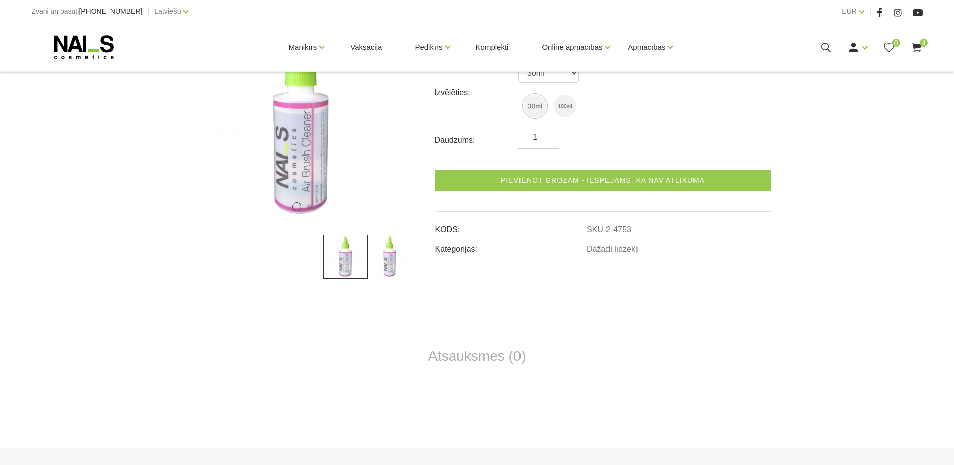
scroll to position [201, 0]
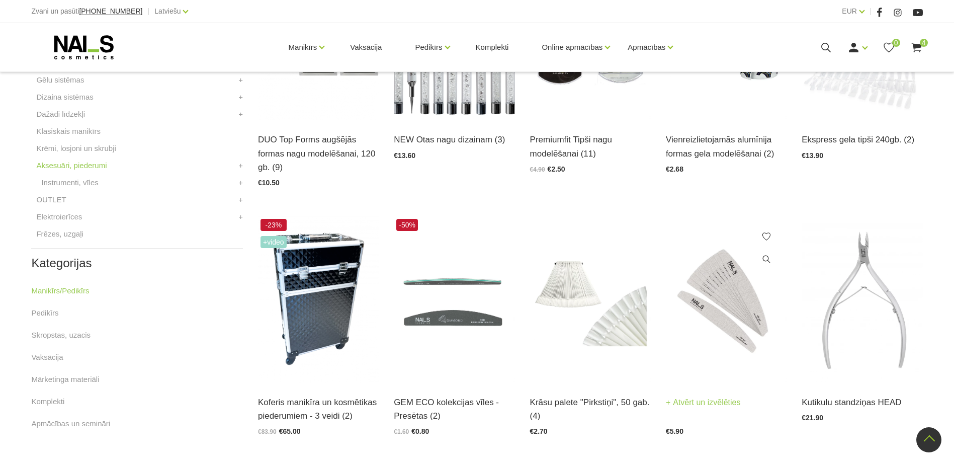
scroll to position [503, 0]
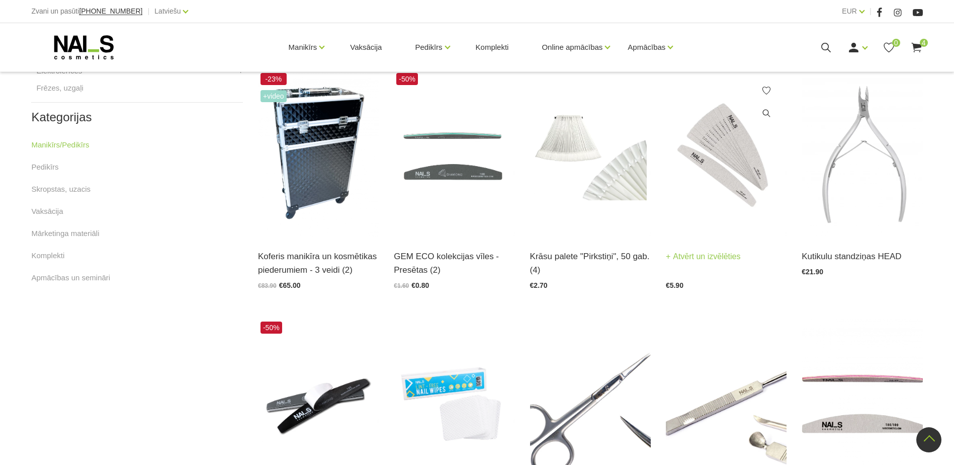
click at [736, 171] on img at bounding box center [726, 153] width 121 height 166
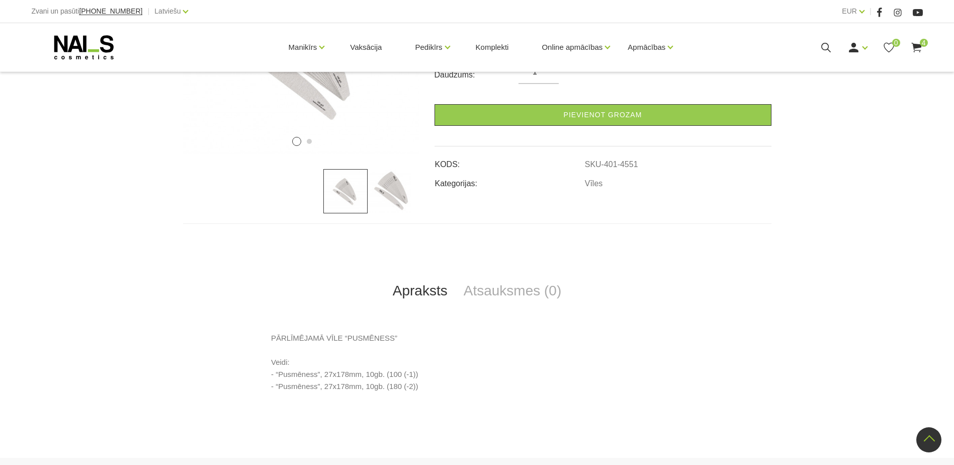
scroll to position [101, 0]
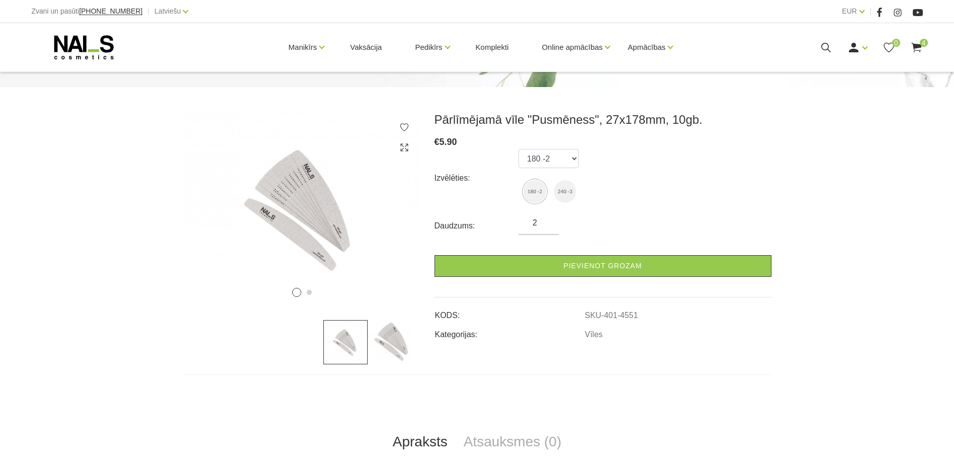
type input "2"
click at [547, 220] on input "2" at bounding box center [538, 223] width 40 height 12
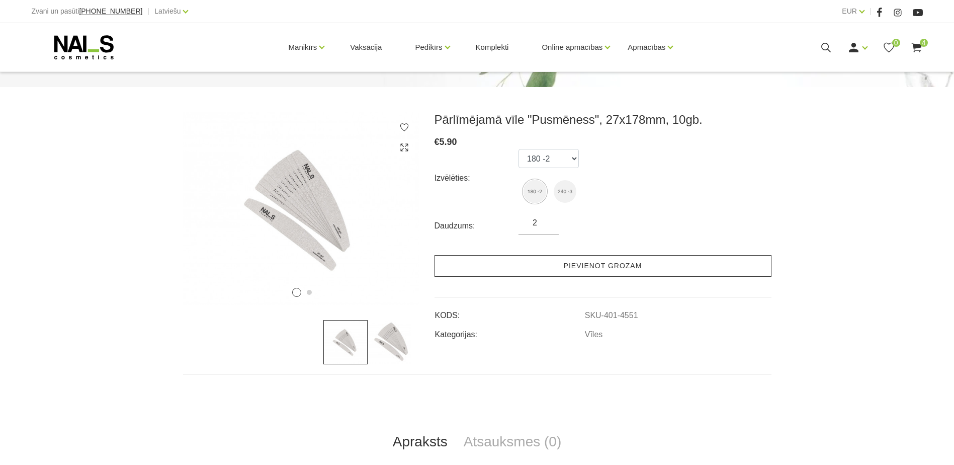
click at [559, 266] on link "Pievienot grozam" at bounding box center [602, 266] width 337 height 22
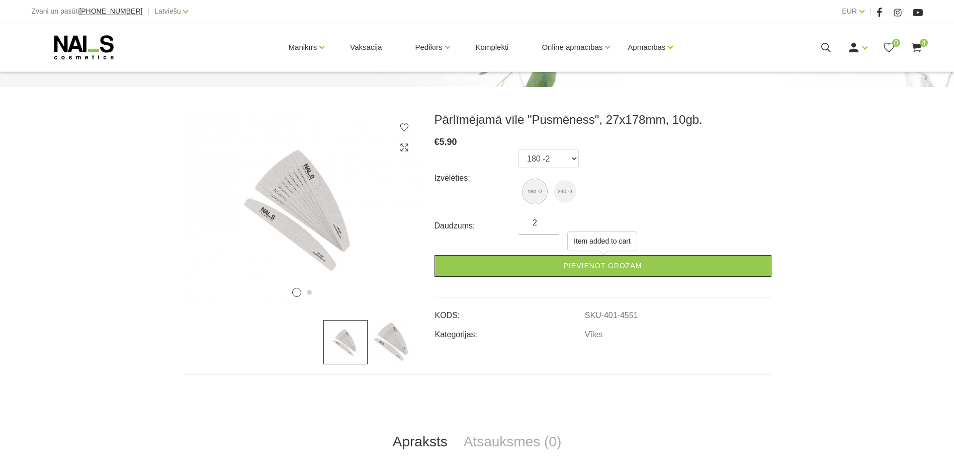
click at [104, 173] on div "1 2 Pārlīmējamā vīle "Pusmēness", 27x178mm, 10gb. € 5.90 Izvēlēties: 180 -2 240…" at bounding box center [477, 335] width 954 height 446
